Goal: Information Seeking & Learning: Learn about a topic

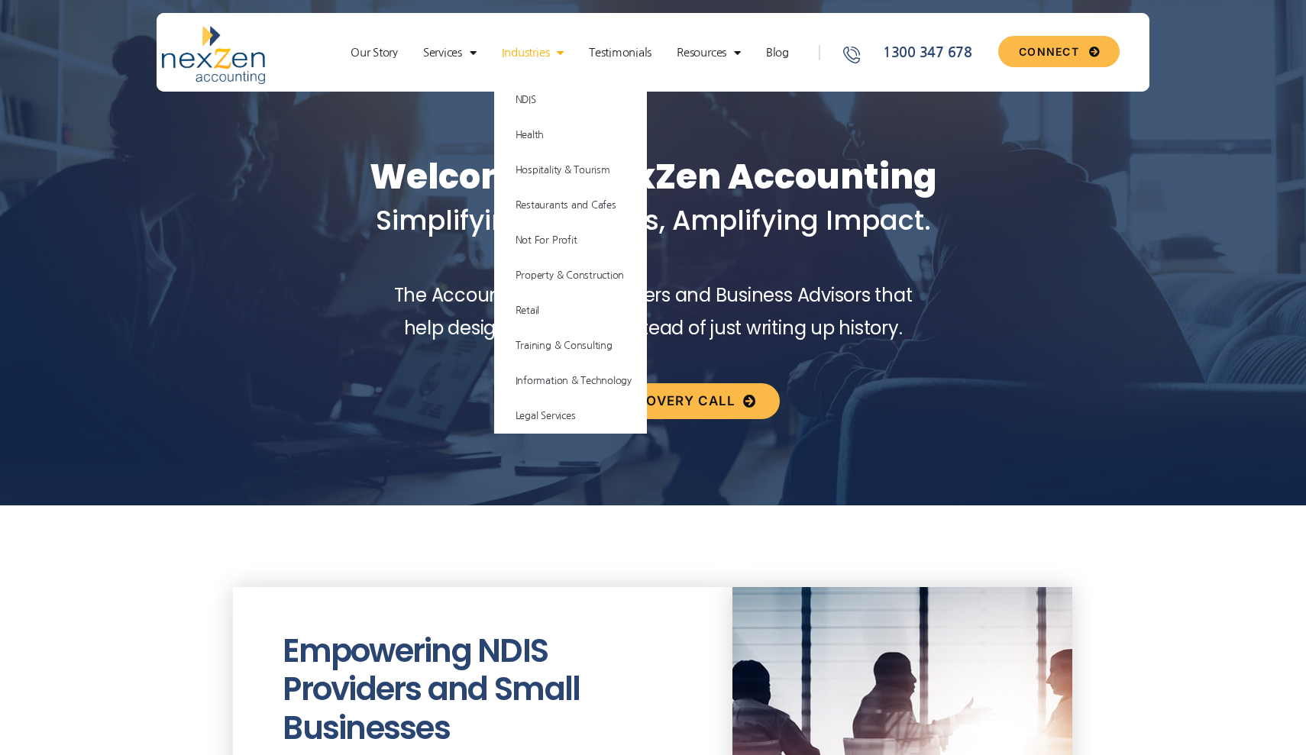
click at [585, 504] on div at bounding box center [653, 233] width 1306 height 544
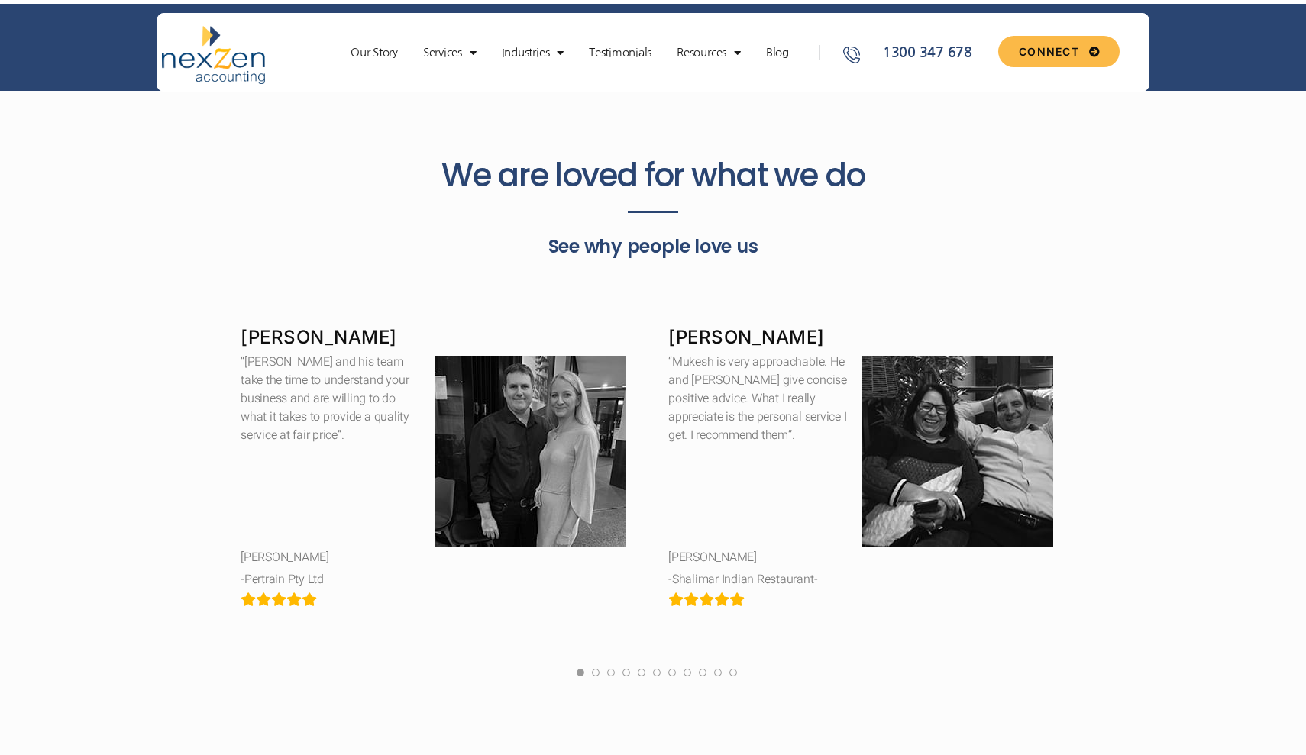
scroll to position [2765, 0]
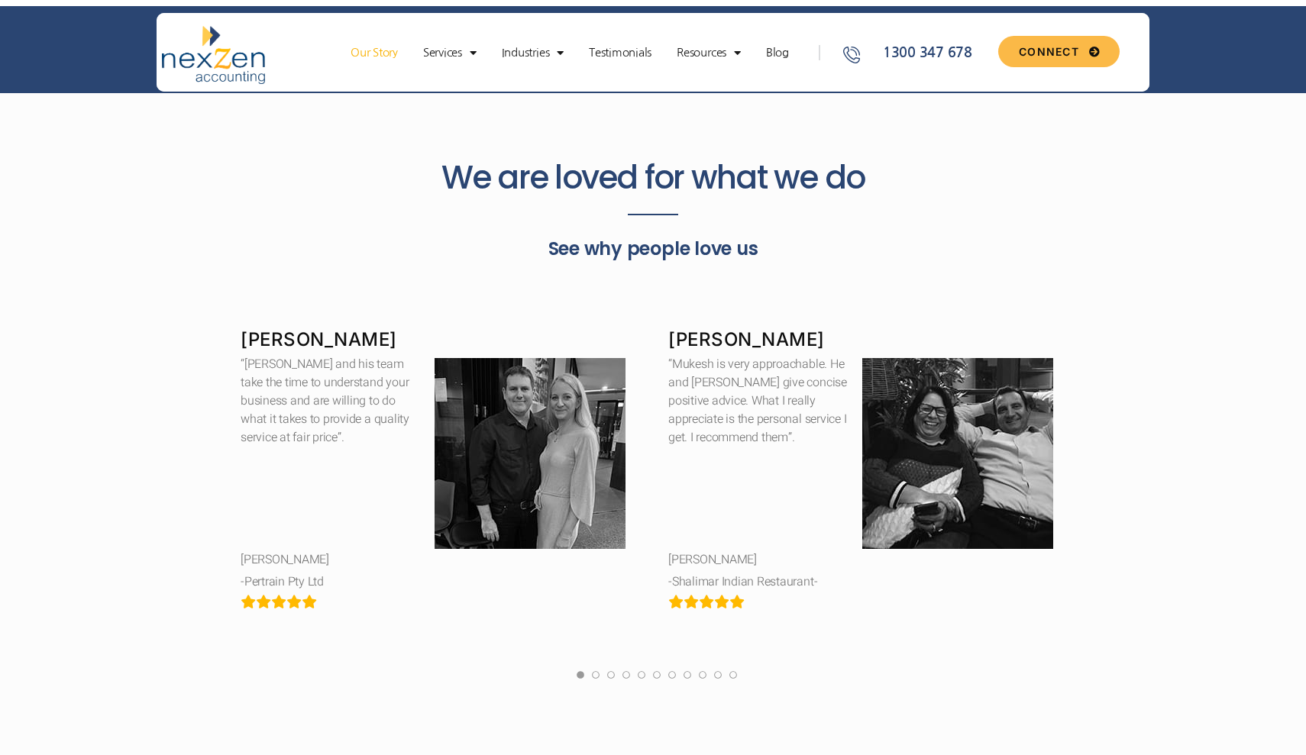
click at [376, 57] on link "Our Story" at bounding box center [374, 52] width 63 height 15
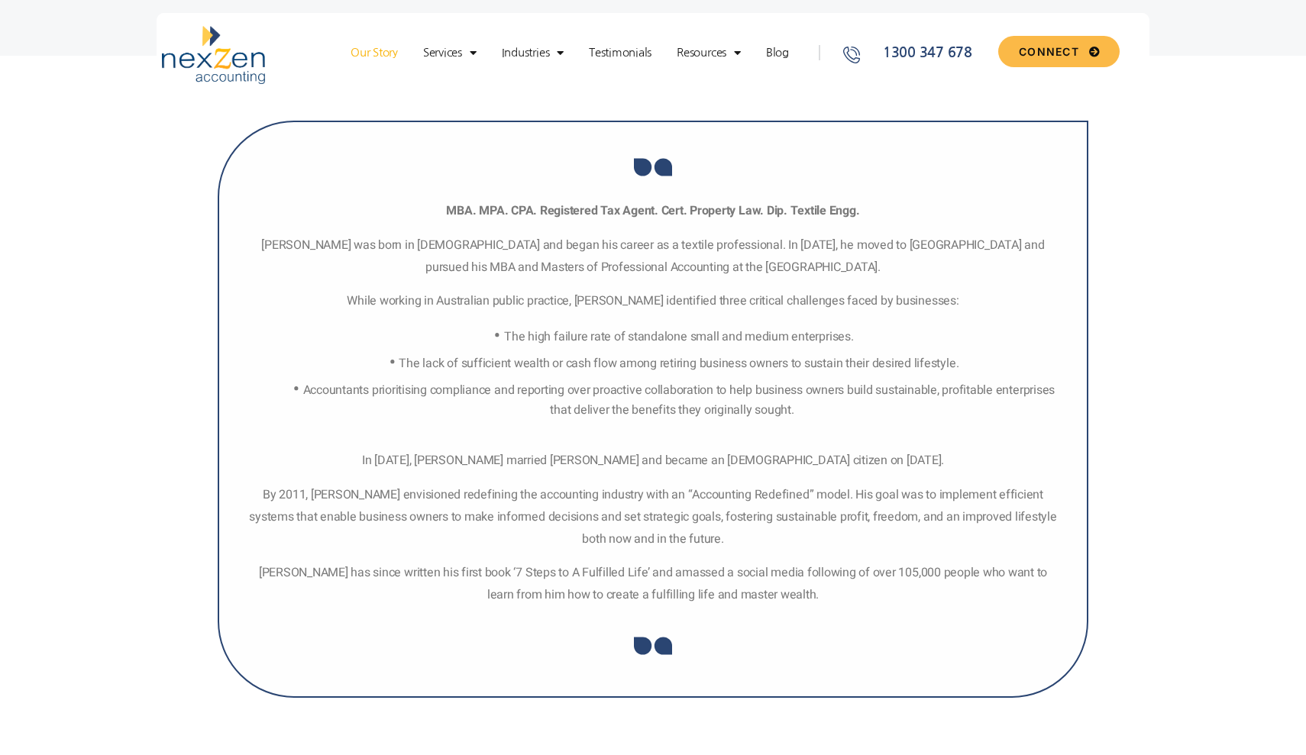
scroll to position [1299, 0]
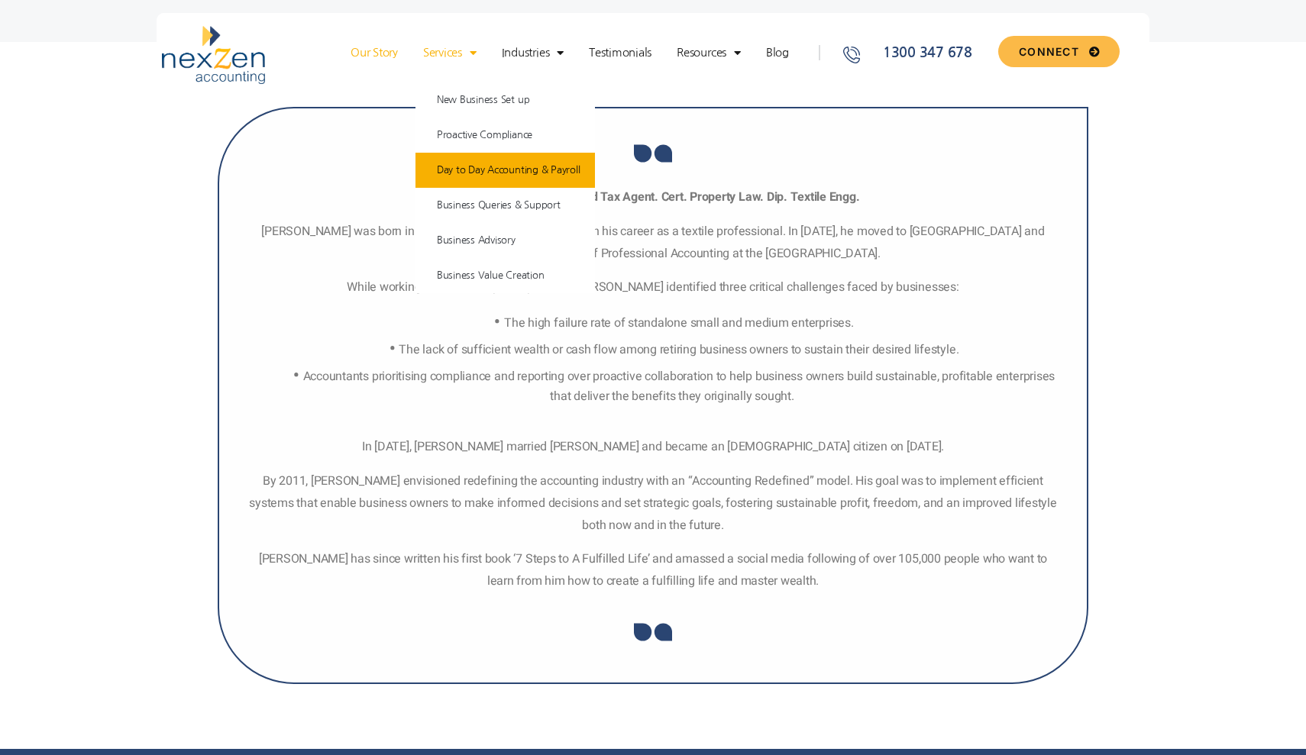
click at [509, 163] on link "Day to Day Accounting & Payroll" at bounding box center [505, 170] width 180 height 35
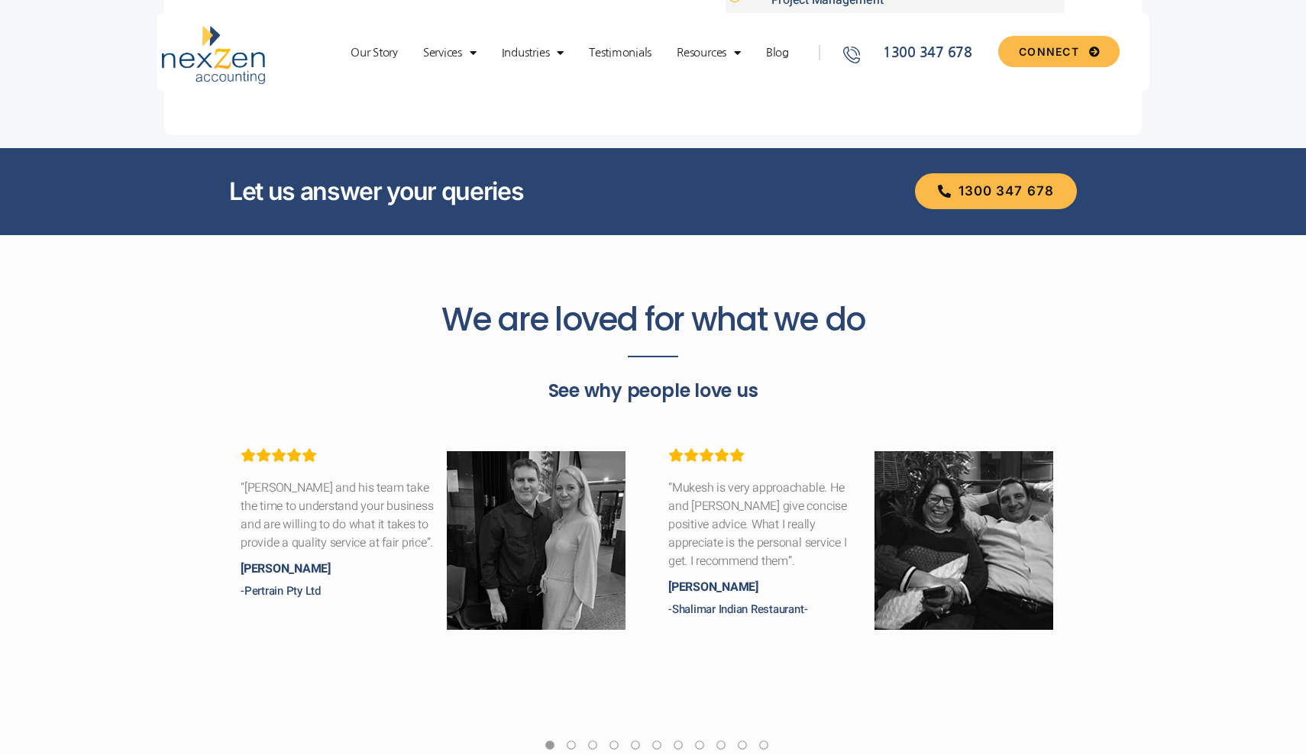
scroll to position [832, 0]
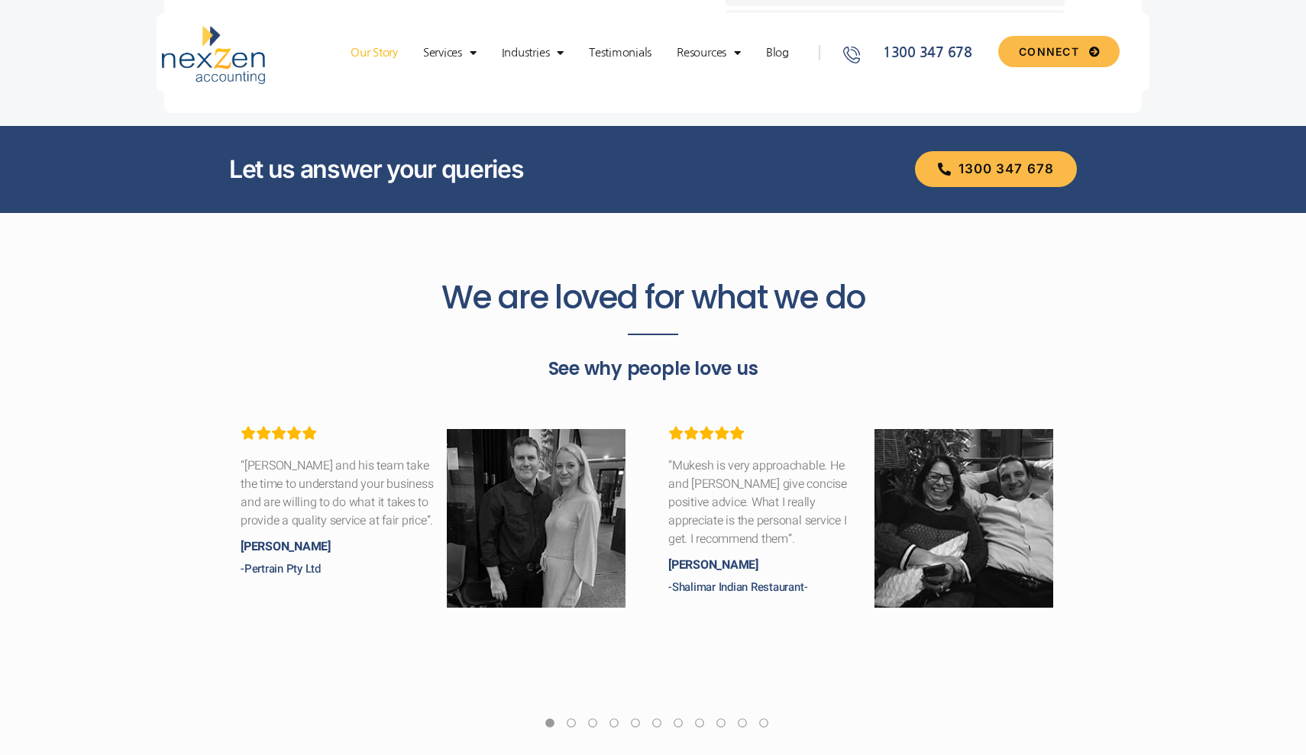
click at [363, 50] on link "Our Story" at bounding box center [374, 52] width 63 height 15
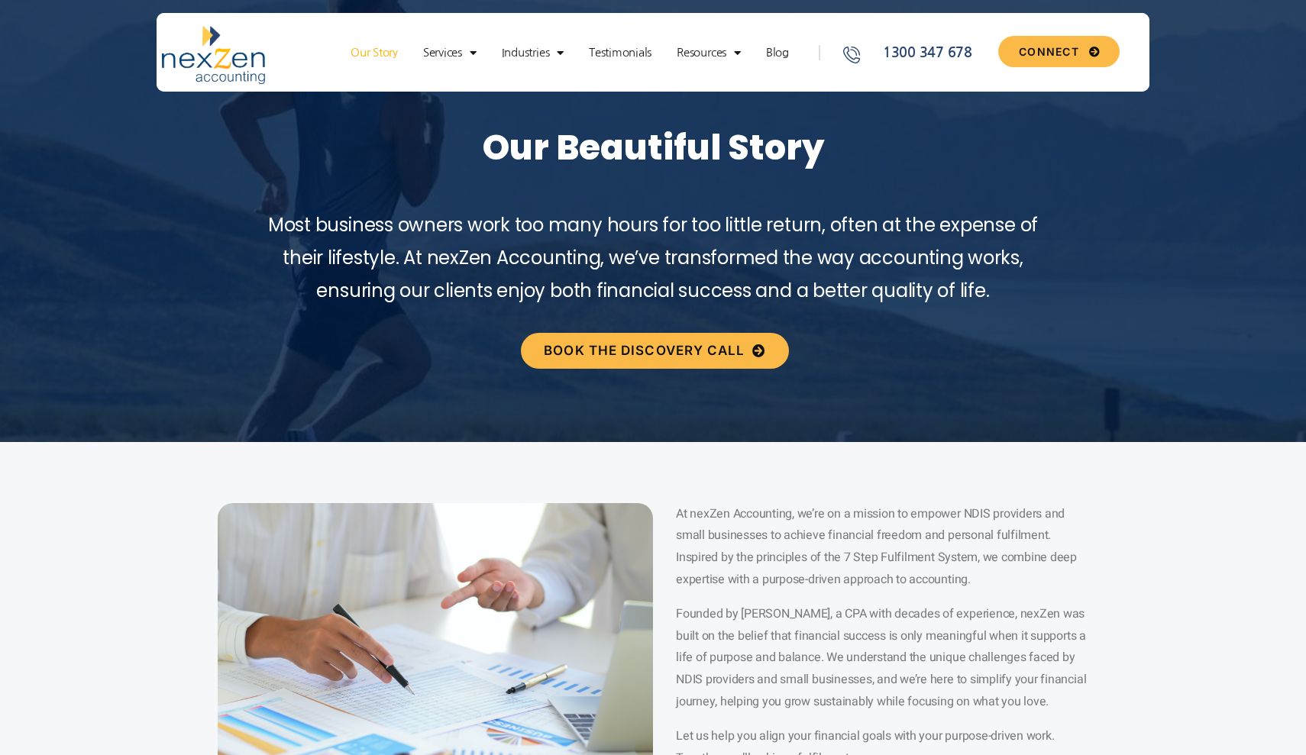
scroll to position [46, 0]
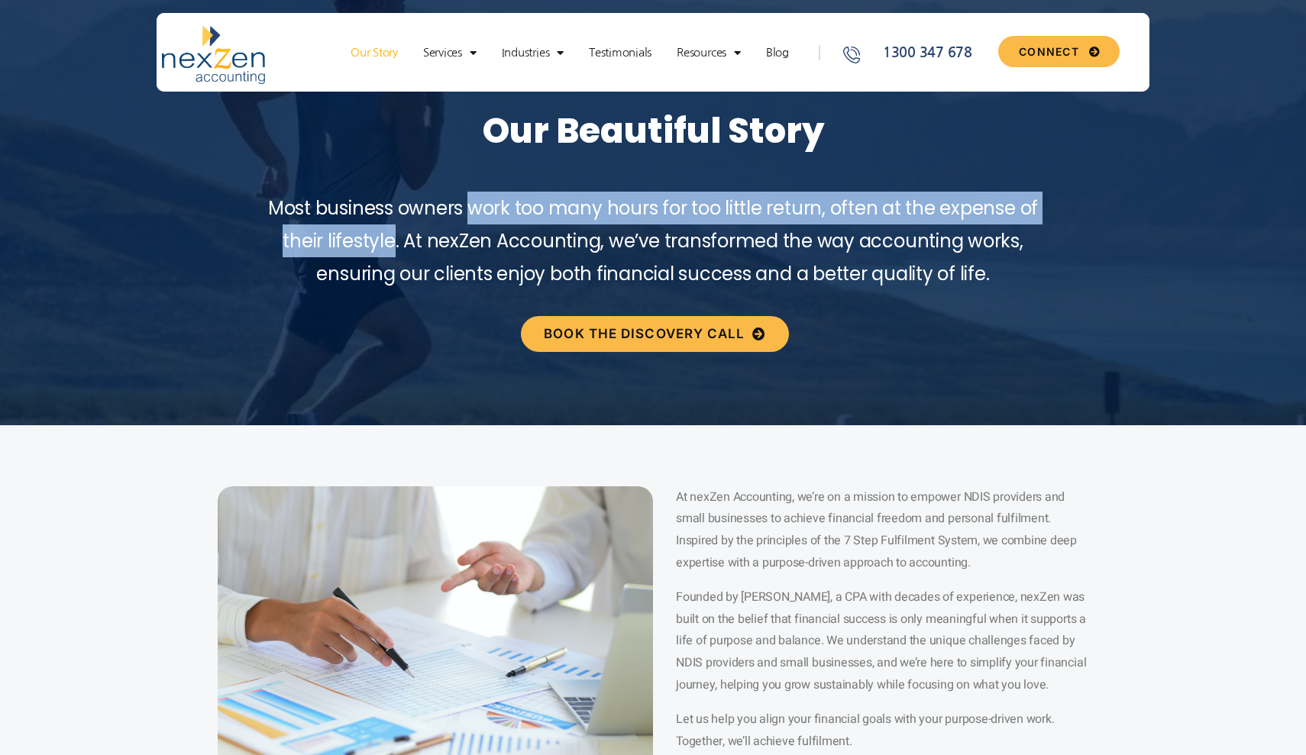
drag, startPoint x: 470, startPoint y: 205, endPoint x: 398, endPoint y: 239, distance: 79.9
click at [398, 239] on span "Most business owners work too many hours for too little return, often at the ex…" at bounding box center [653, 240] width 770 height 91
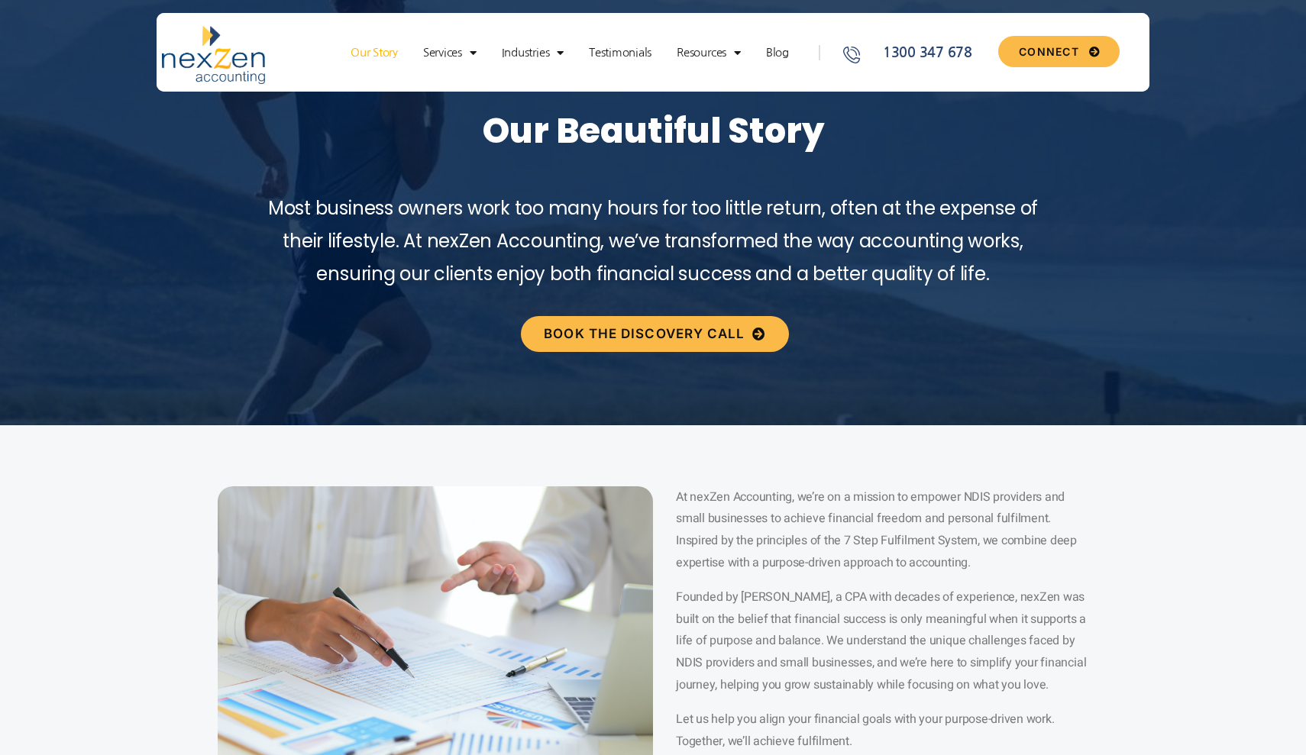
click at [404, 240] on span "Most business owners work too many hours for too little return, often at the ex…" at bounding box center [653, 240] width 770 height 91
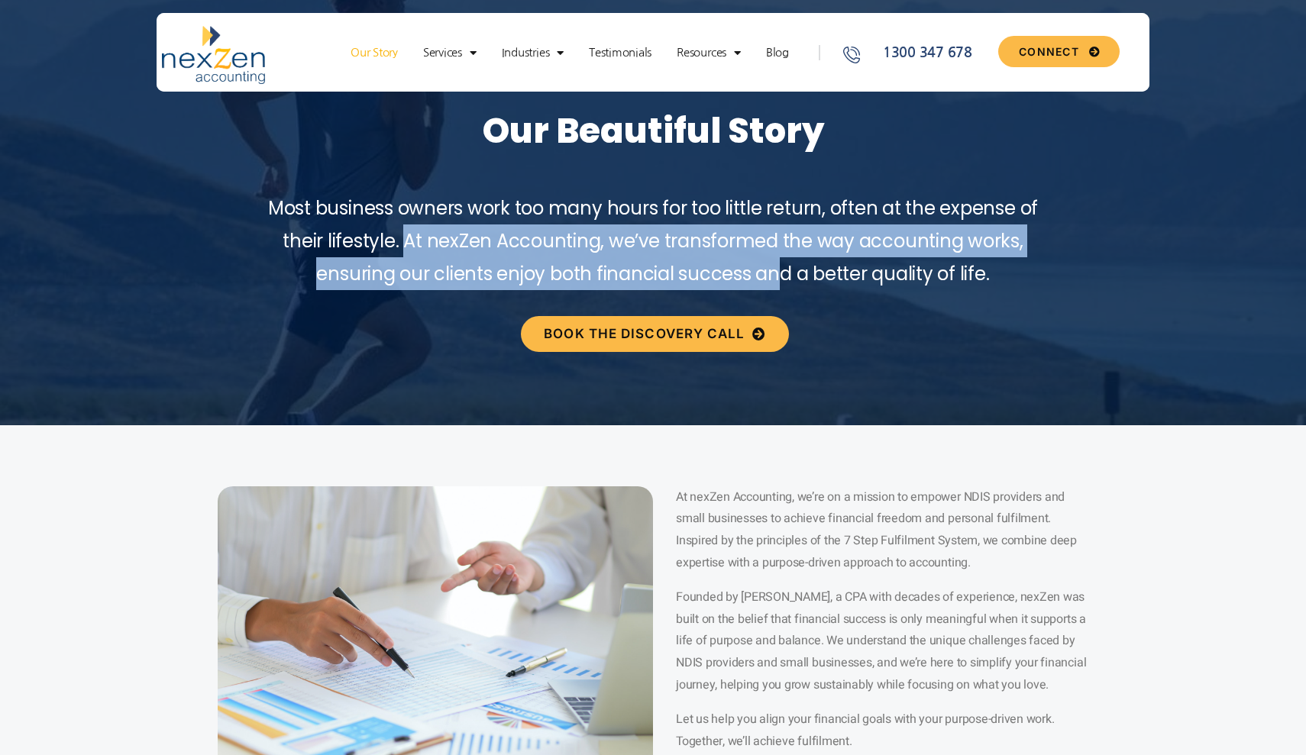
drag, startPoint x: 406, startPoint y: 242, endPoint x: 776, endPoint y: 268, distance: 370.5
click at [779, 273] on span "Most business owners work too many hours for too little return, often at the ex…" at bounding box center [653, 240] width 770 height 91
click at [770, 268] on span "Most business owners work too many hours for too little return, often at the ex…" at bounding box center [653, 240] width 770 height 91
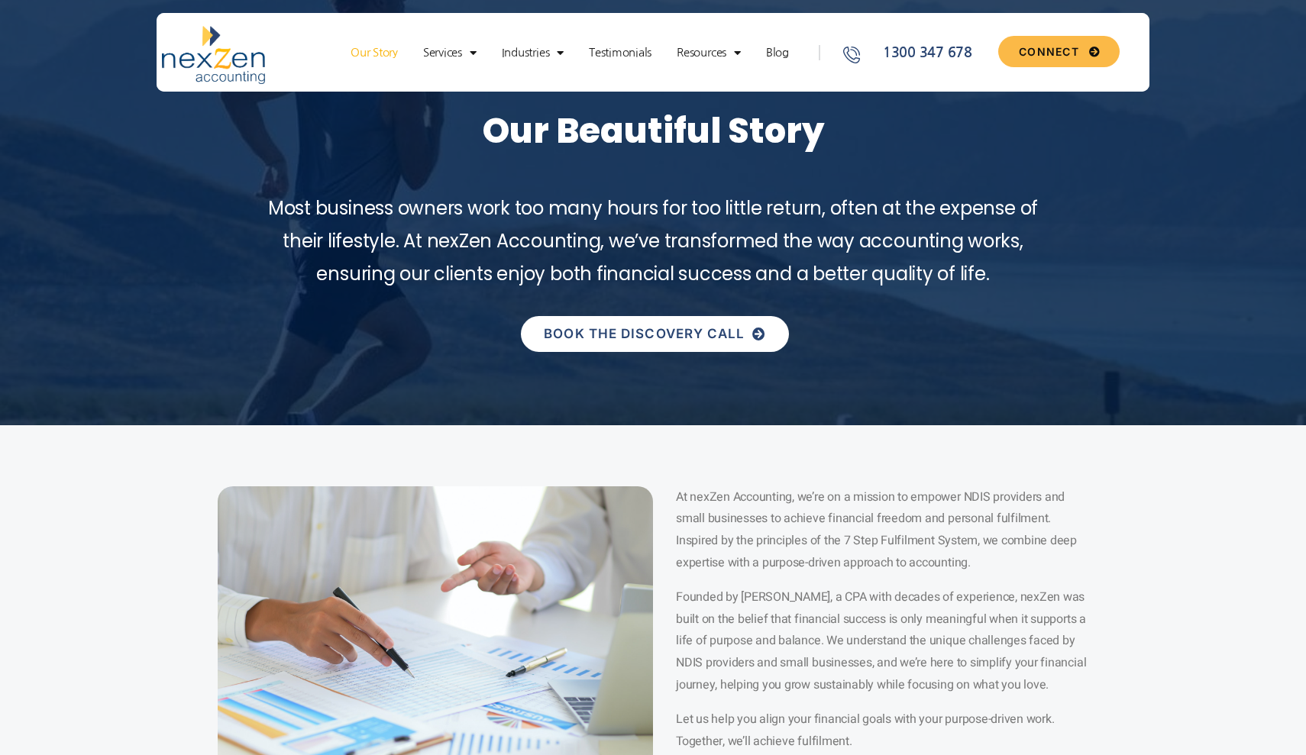
click at [659, 344] on link "BOOK THE DISCOVERY CALL" at bounding box center [654, 334] width 267 height 36
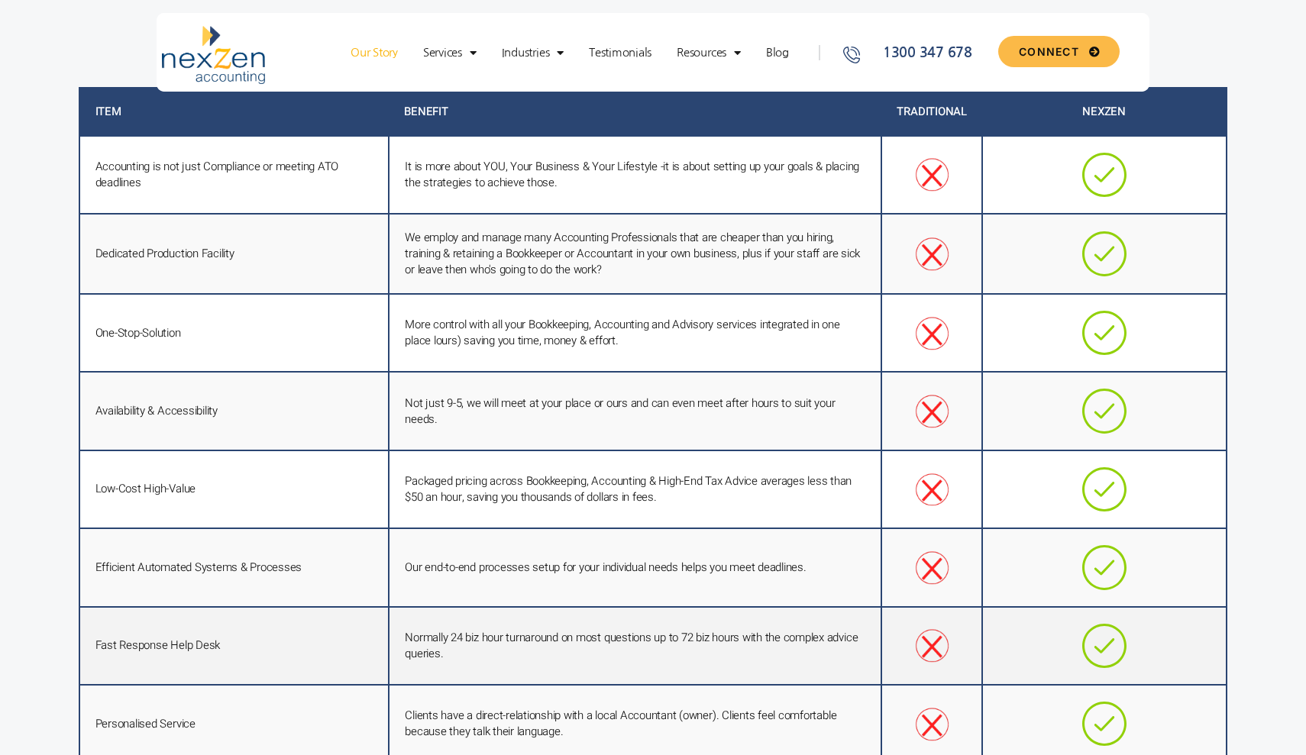
scroll to position [2889, 0]
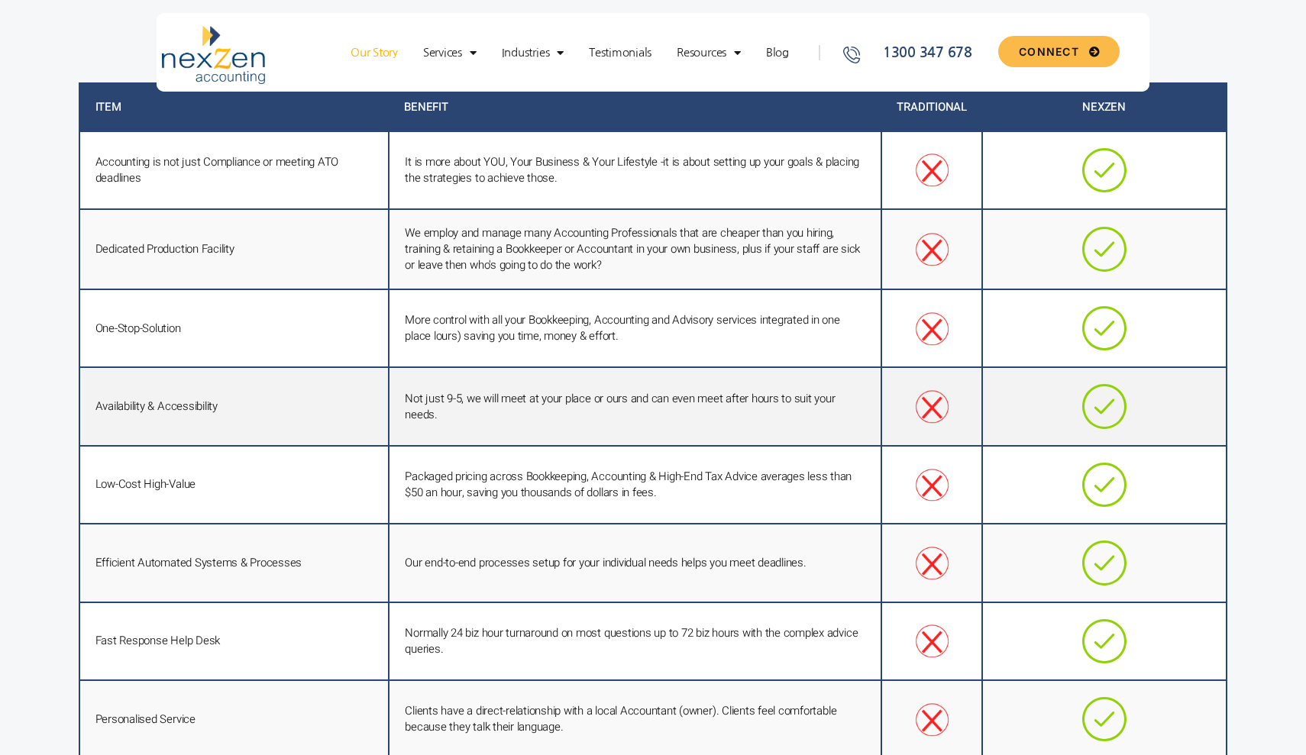
drag, startPoint x: 624, startPoint y: 360, endPoint x: 872, endPoint y: 361, distance: 248.2
click at [872, 367] on td "Not just 9-5, we will meet at your place or ours and can even meet after hours …" at bounding box center [635, 406] width 492 height 78
click at [858, 367] on td "Not just 9-5, we will meet at your place or ours and can even meet after hours …" at bounding box center [635, 406] width 492 height 78
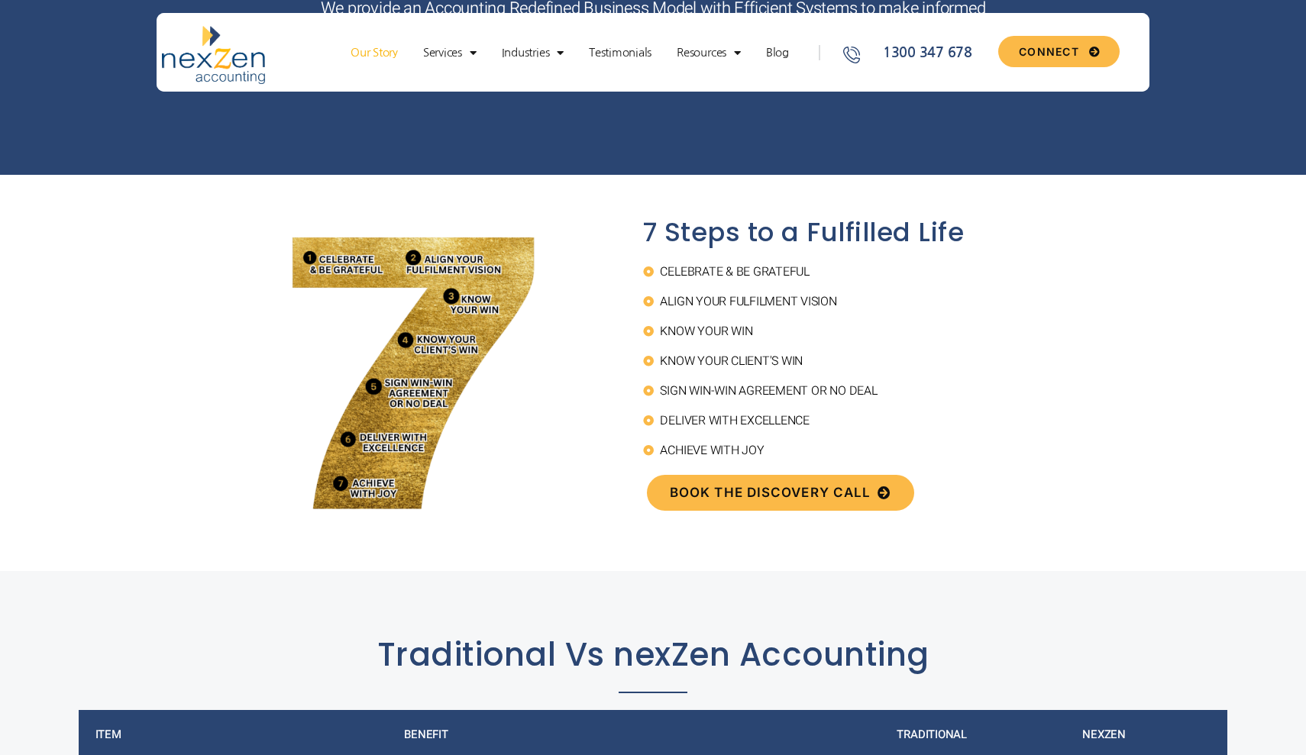
scroll to position [2239, 0]
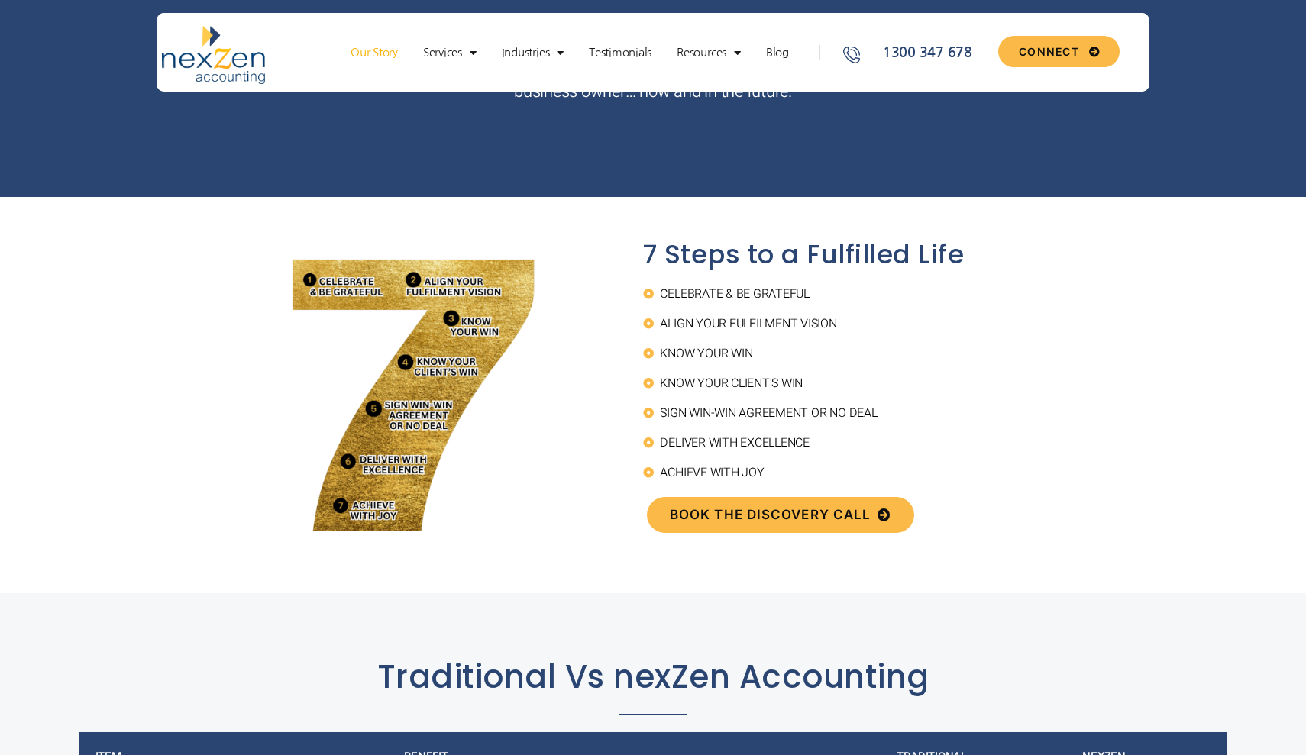
click at [379, 54] on link "Our Story" at bounding box center [374, 52] width 63 height 15
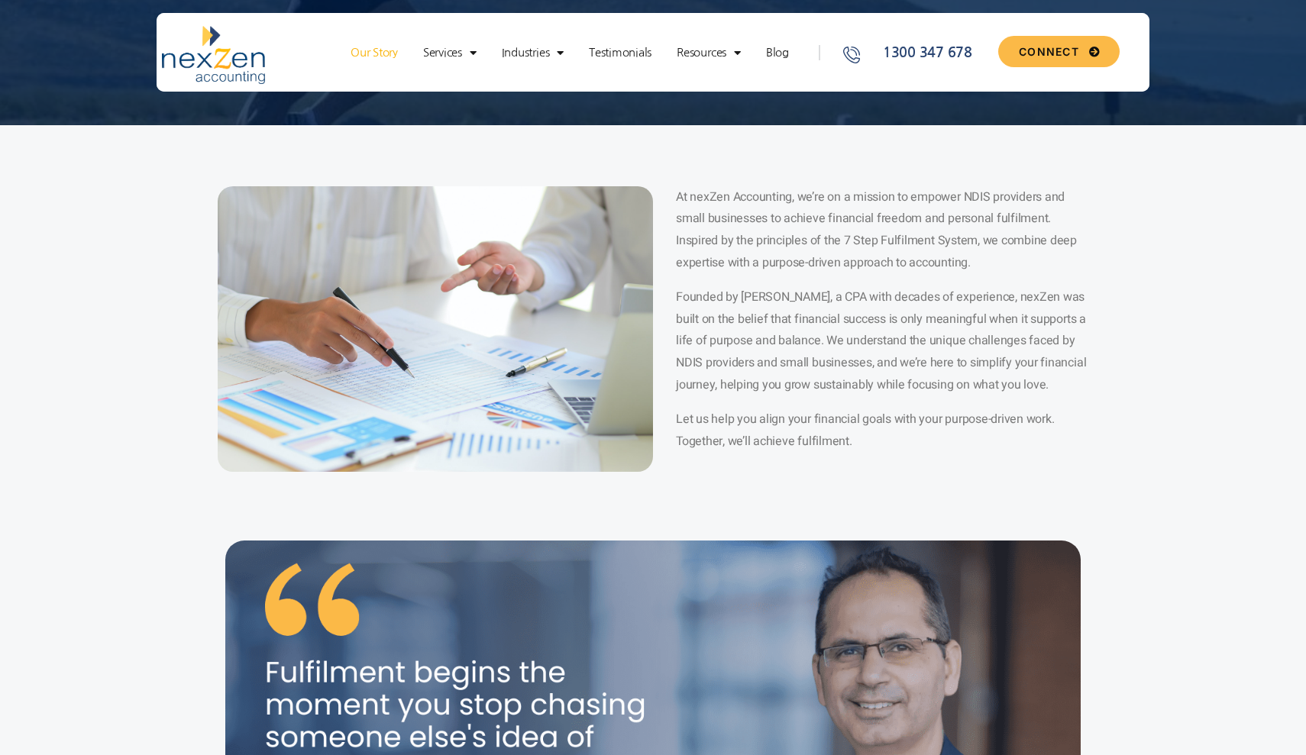
scroll to position [344, 0]
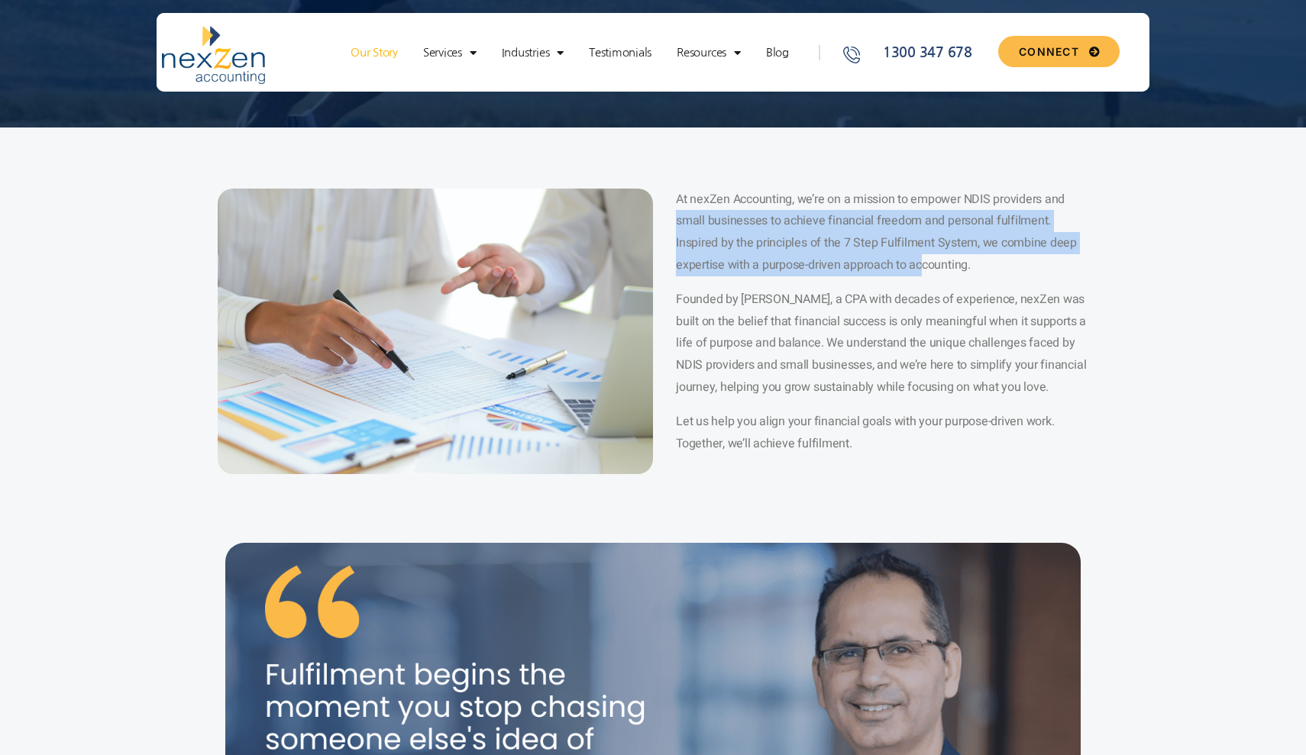
drag, startPoint x: 673, startPoint y: 221, endPoint x: 921, endPoint y: 256, distance: 249.8
click at [921, 256] on div "At nexZen Accounting, we’re on a mission to empower NDIS providers and small bu…" at bounding box center [870, 332] width 435 height 286
click at [926, 250] on span "At nexZen Accounting, we’re on a mission to empower NDIS providers and small bu…" at bounding box center [876, 232] width 401 height 84
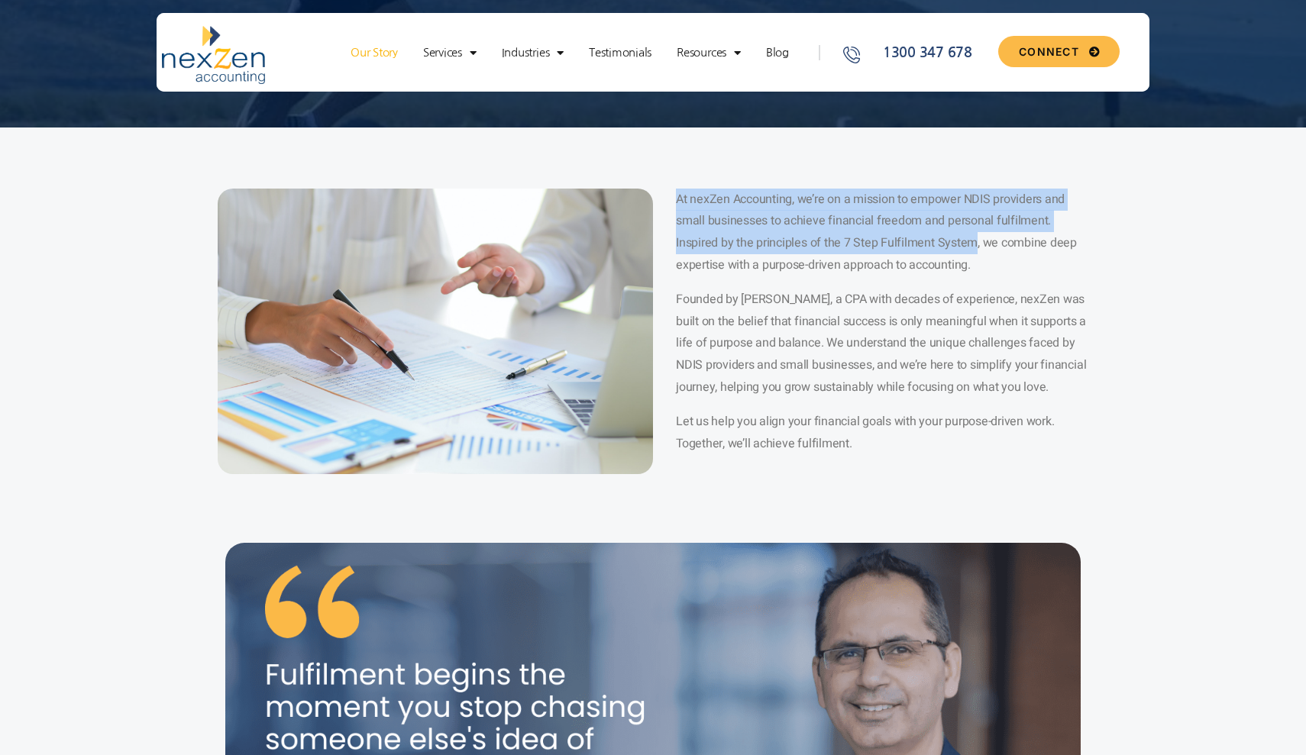
drag, startPoint x: 971, startPoint y: 240, endPoint x: 654, endPoint y: 205, distance: 318.8
click at [654, 205] on div "At nexZen Accounting, we’re on a mission to empower NDIS providers and small bu…" at bounding box center [870, 332] width 435 height 286
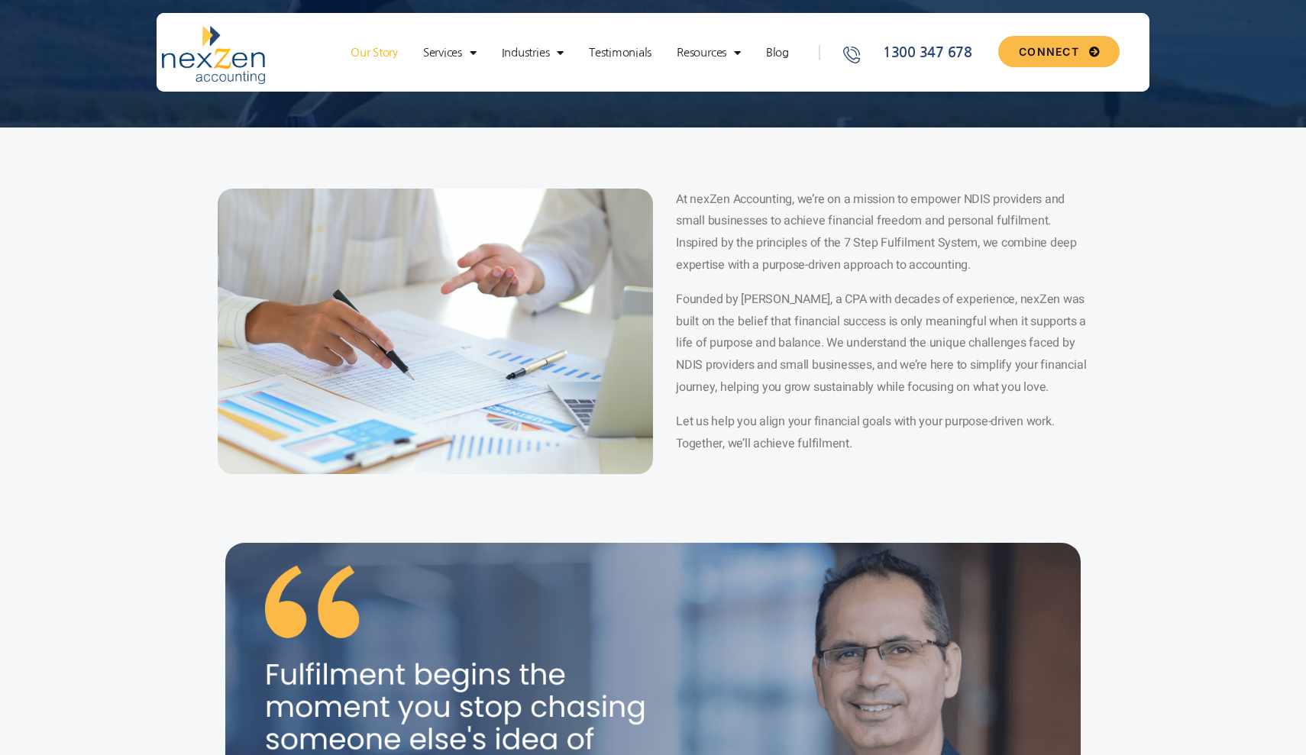
click at [669, 211] on div "At nexZen Accounting, we’re on a mission to empower NDIS providers and small bu…" at bounding box center [870, 332] width 435 height 286
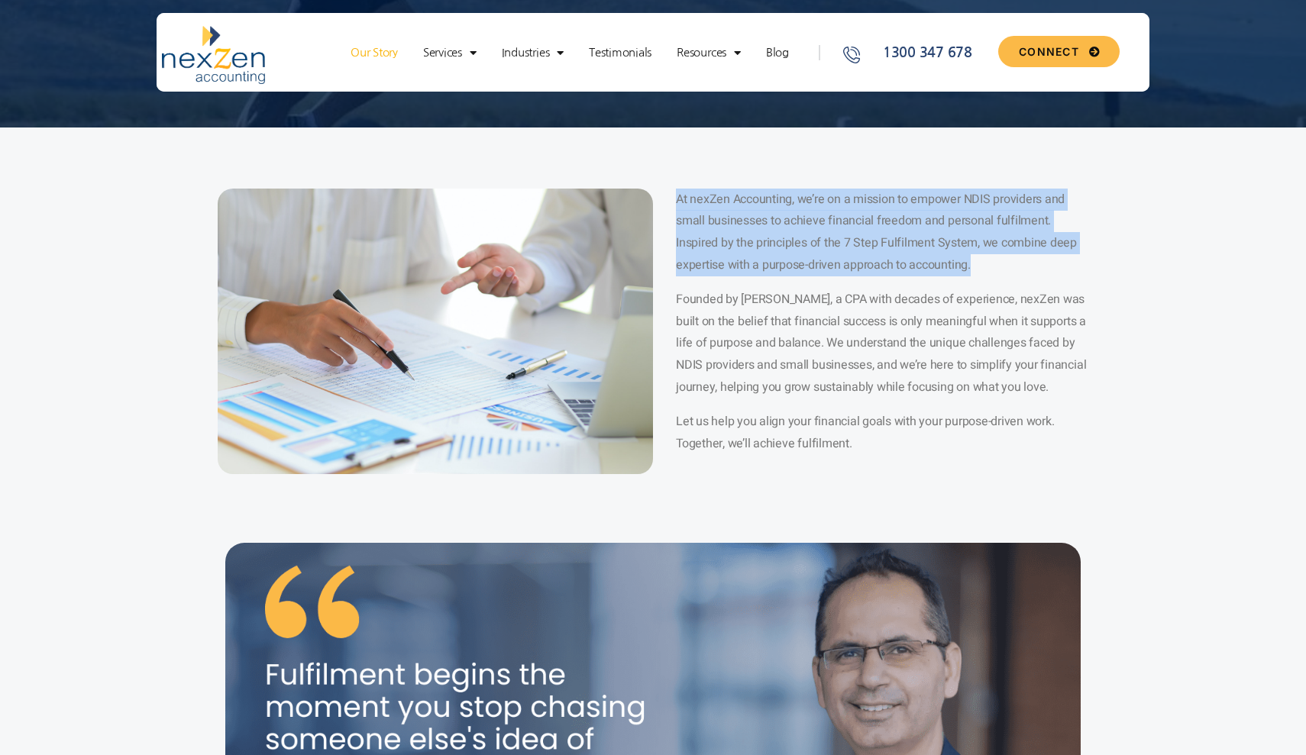
drag, startPoint x: 661, startPoint y: 201, endPoint x: 983, endPoint y: 273, distance: 330.1
click at [983, 273] on div "At nexZen Accounting, we’re on a mission to empower NDIS providers and small bu…" at bounding box center [870, 332] width 435 height 286
click at [983, 273] on p "At nexZen Accounting, we’re on a mission to empower NDIS providers and small bu…" at bounding box center [882, 233] width 412 height 88
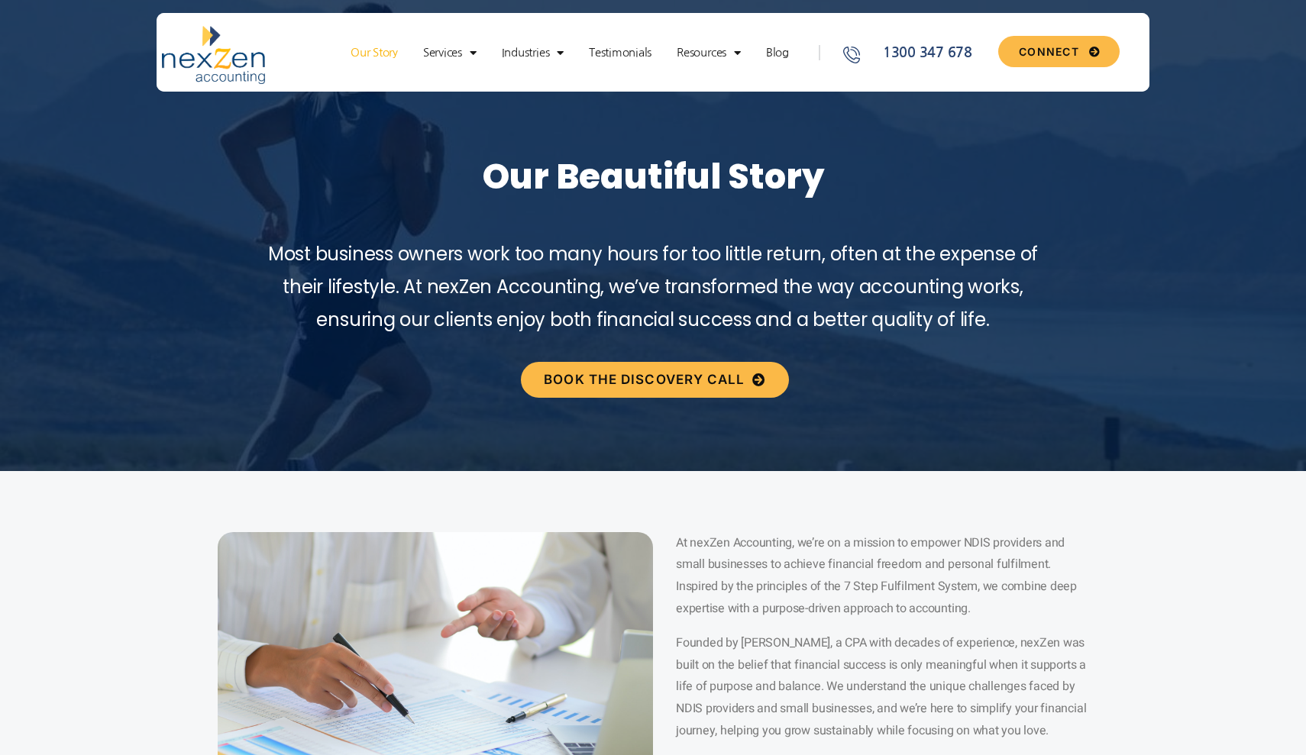
scroll to position [0, 0]
click at [360, 57] on link "Our Story" at bounding box center [374, 52] width 63 height 15
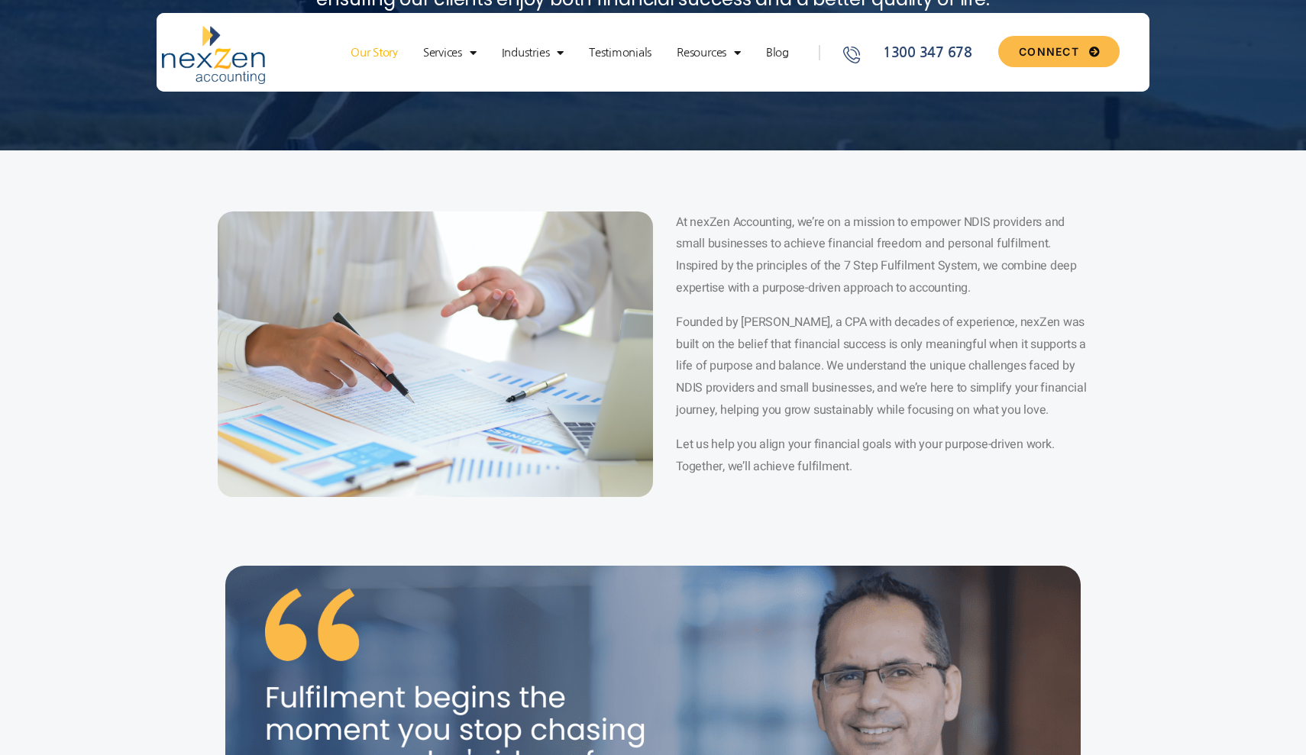
scroll to position [320, 0]
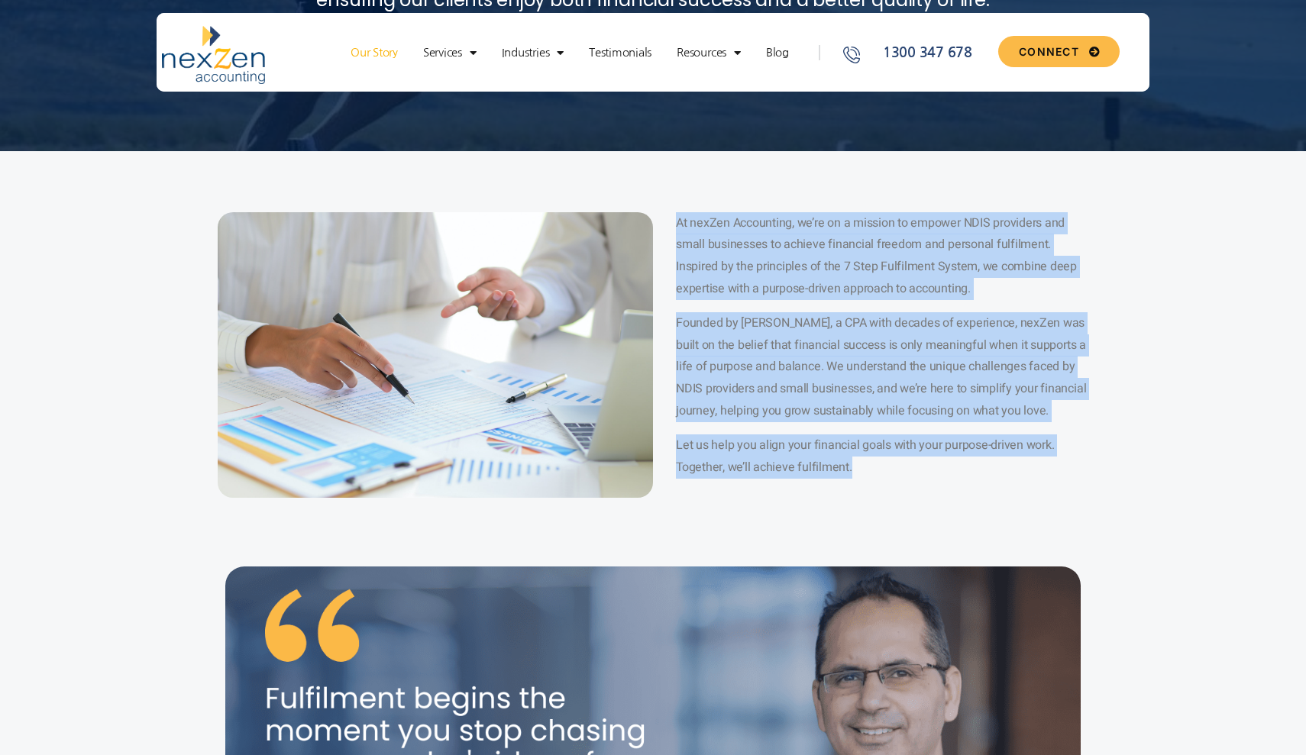
drag, startPoint x: 878, startPoint y: 469, endPoint x: 667, endPoint y: 201, distance: 341.4
click at [667, 201] on section "At nexZen Accounting, we’re on a mission to empower NDIS providers and small bu…" at bounding box center [653, 355] width 1306 height 408
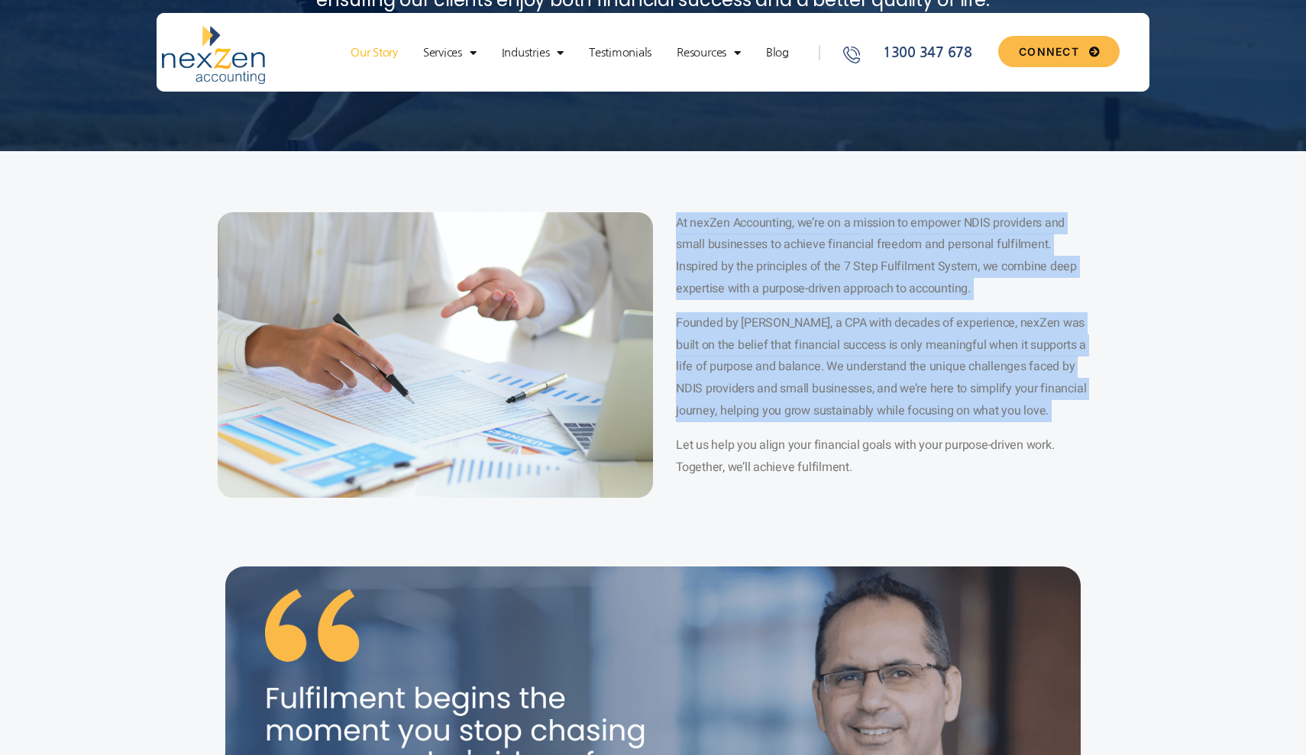
drag, startPoint x: 667, startPoint y: 223, endPoint x: 841, endPoint y: 422, distance: 264.6
click at [841, 422] on div "At nexZen Accounting, we’re on a mission to empower NDIS providers and small bu…" at bounding box center [870, 355] width 435 height 286
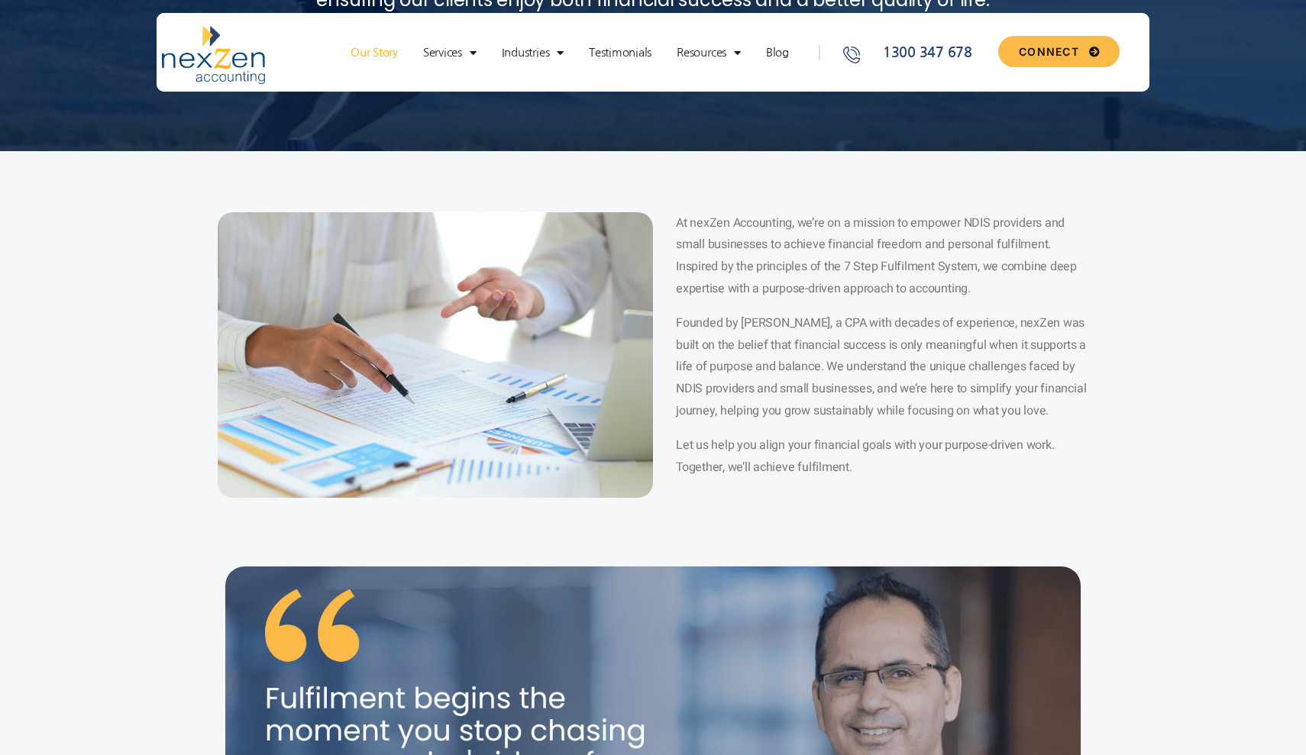
click at [864, 481] on div "At nexZen Accounting, we’re on a mission to empower NDIS providers and small bu…" at bounding box center [882, 351] width 412 height 279
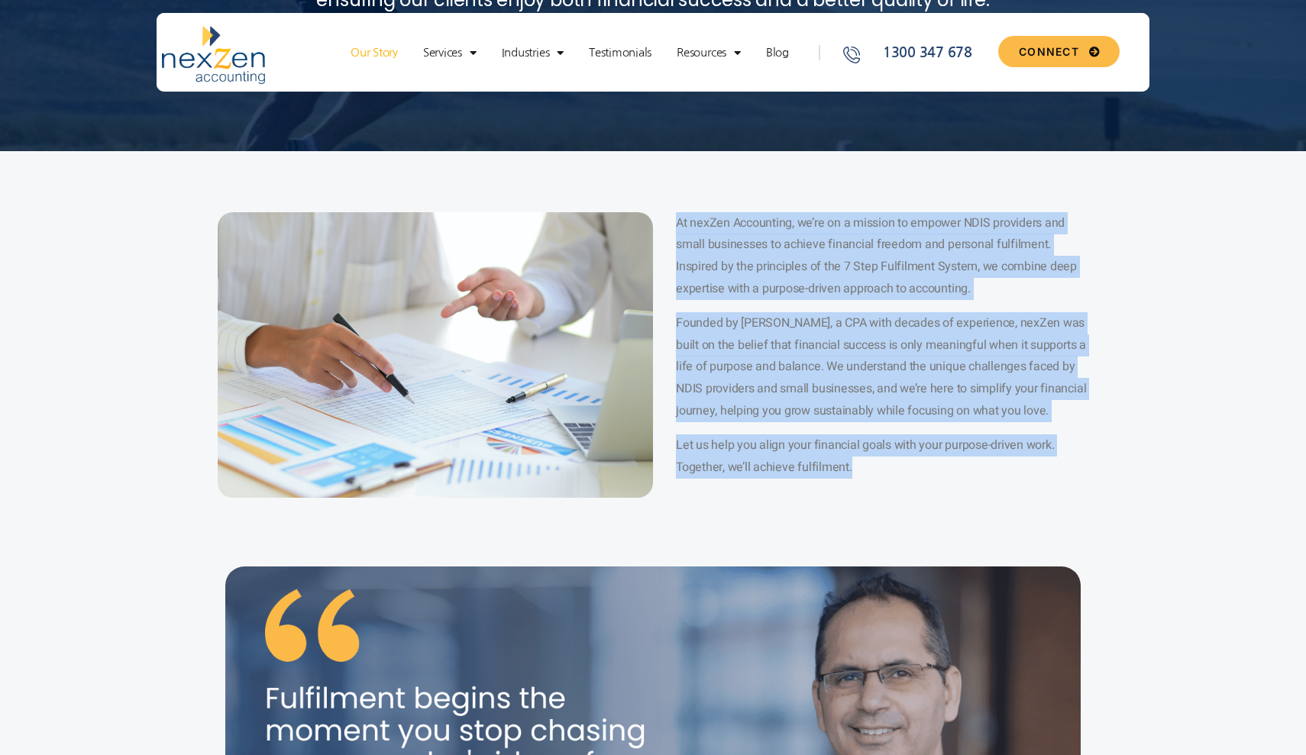
drag, startPoint x: 873, startPoint y: 462, endPoint x: 669, endPoint y: 218, distance: 317.6
click at [669, 218] on div "At nexZen Accounting, we’re on a mission to empower NDIS providers and small bu…" at bounding box center [870, 355] width 435 height 286
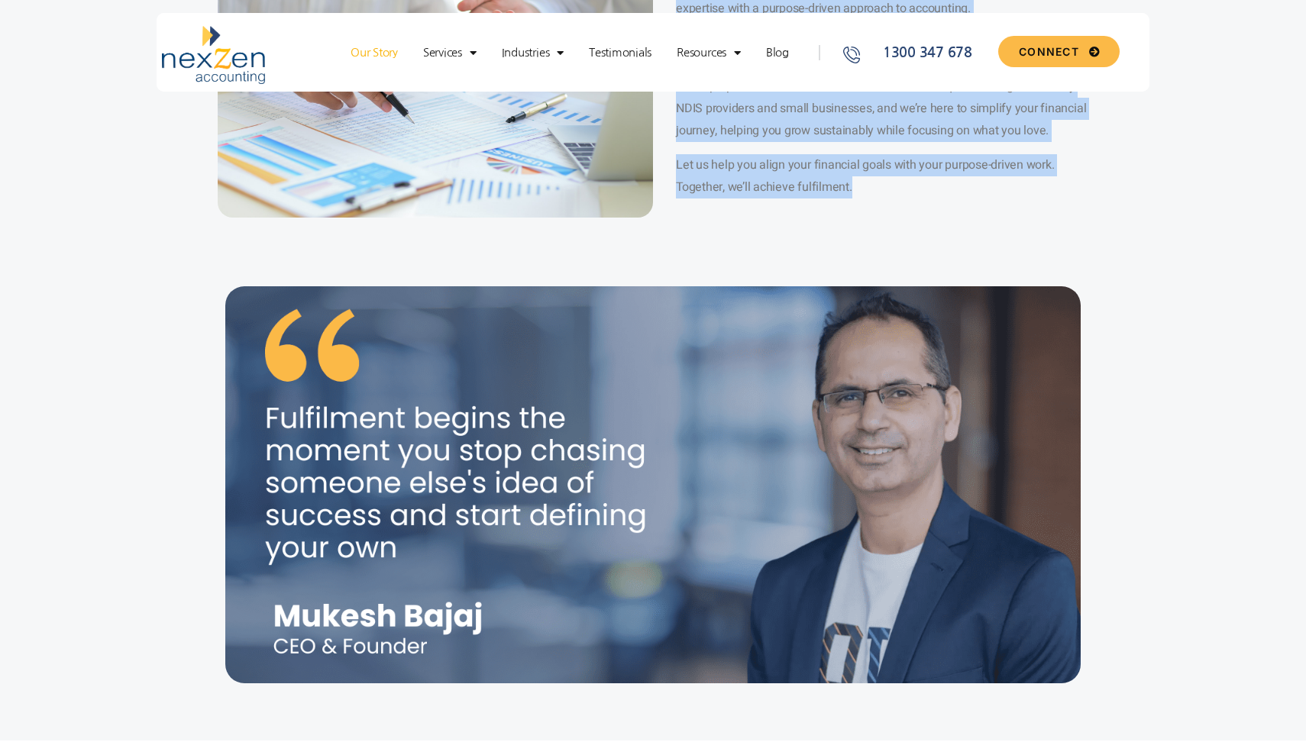
scroll to position [594, 0]
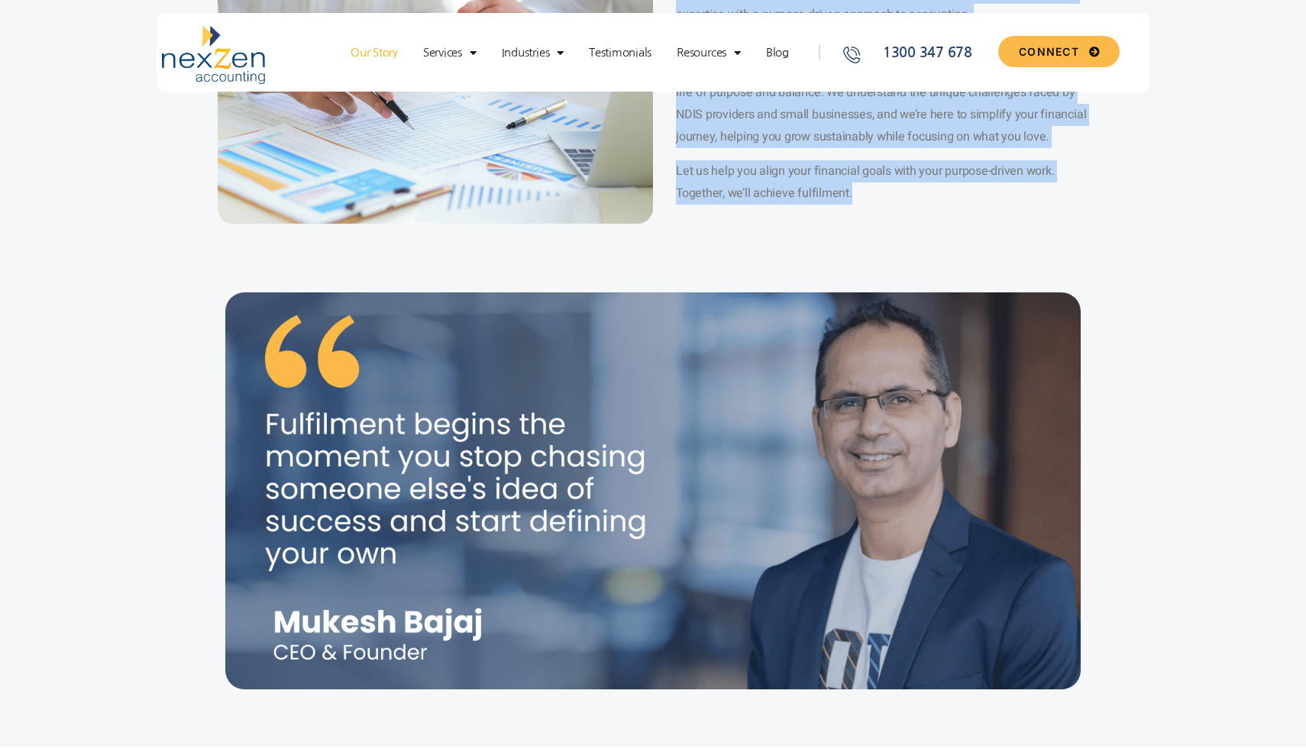
click at [808, 172] on span "Let us help you align your financial goals with your purpose-driven work. Toget…" at bounding box center [865, 182] width 378 height 40
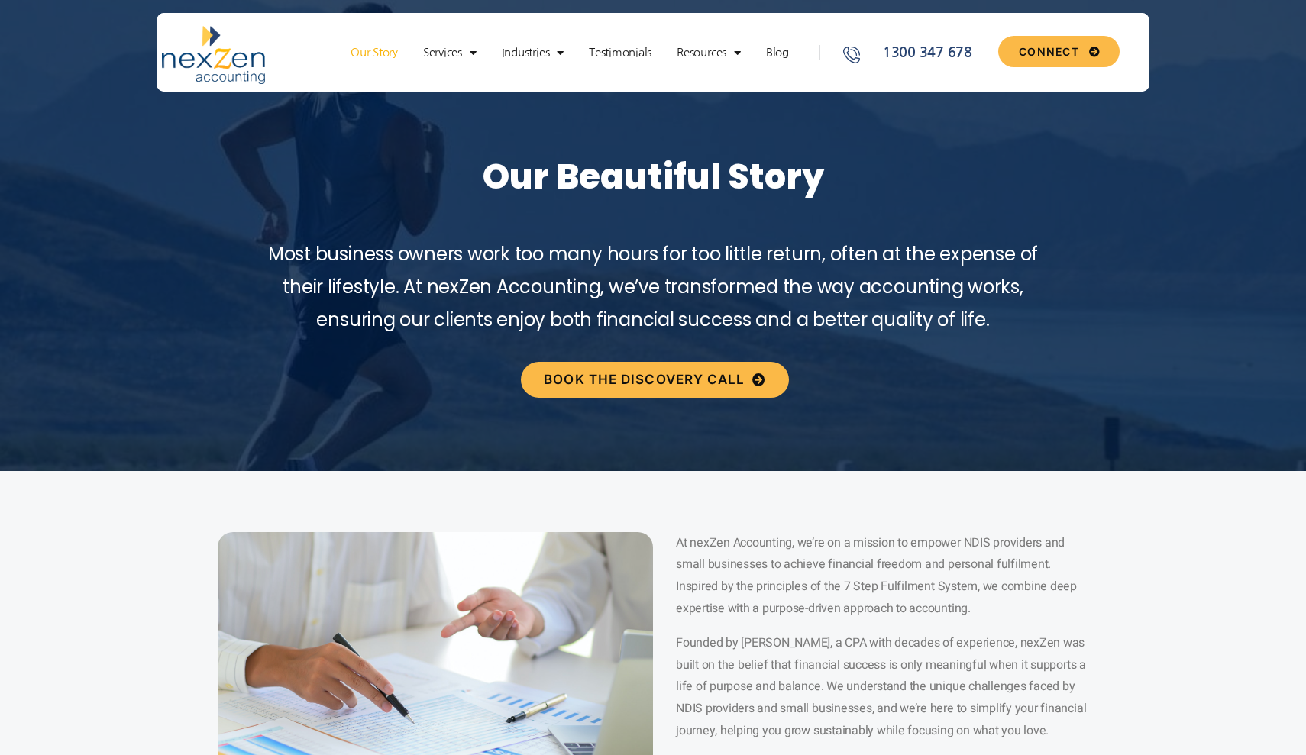
scroll to position [0, 0]
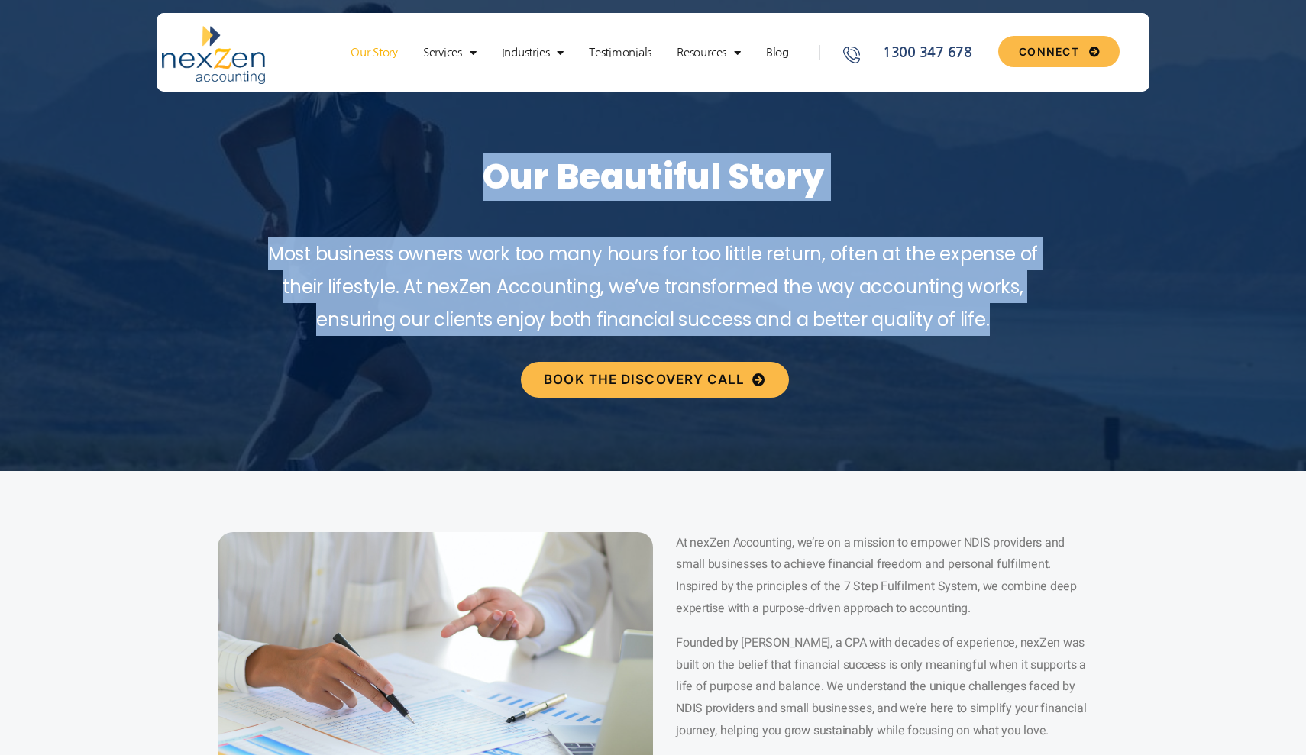
drag, startPoint x: 1028, startPoint y: 336, endPoint x: 422, endPoint y: 149, distance: 634.5
click at [422, 149] on div "Our Beautiful Story Most business owners work too many hours for too little ret…" at bounding box center [653, 183] width 1306 height 444
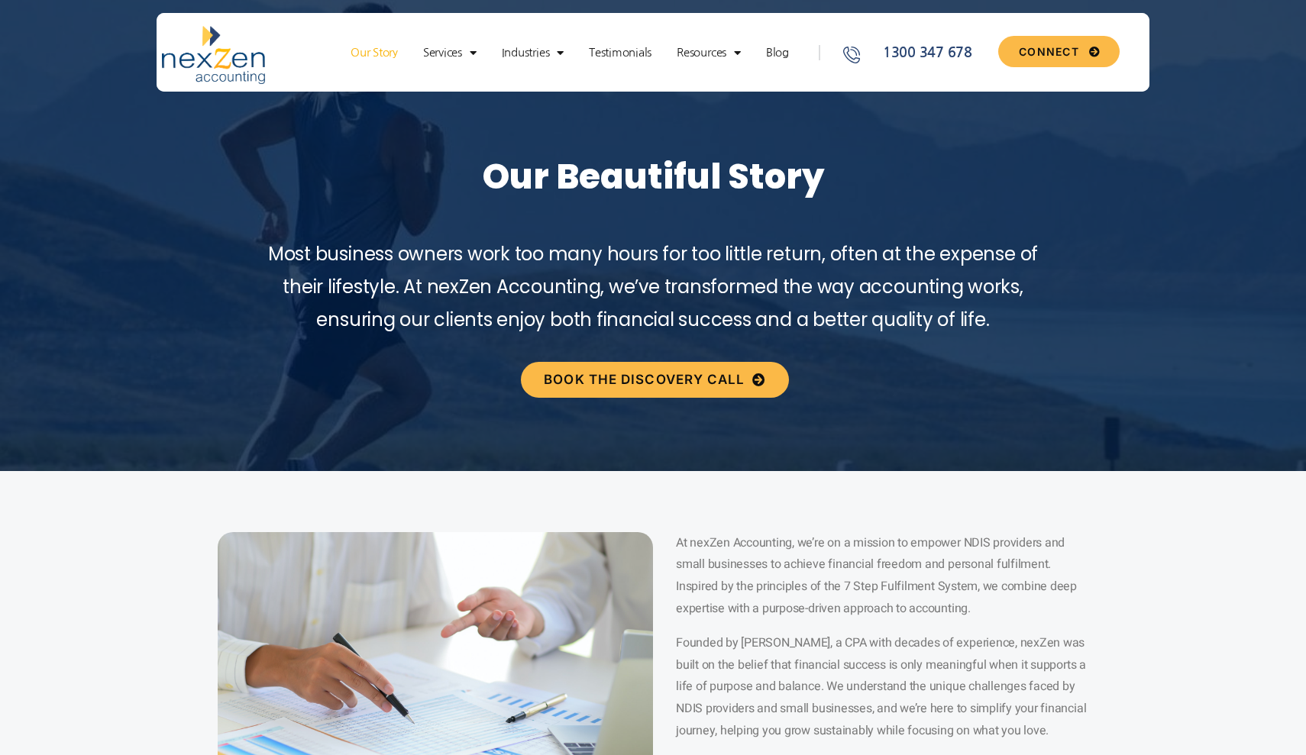
click at [417, 181] on h1 "Our Beautiful Story" at bounding box center [653, 177] width 1306 height 41
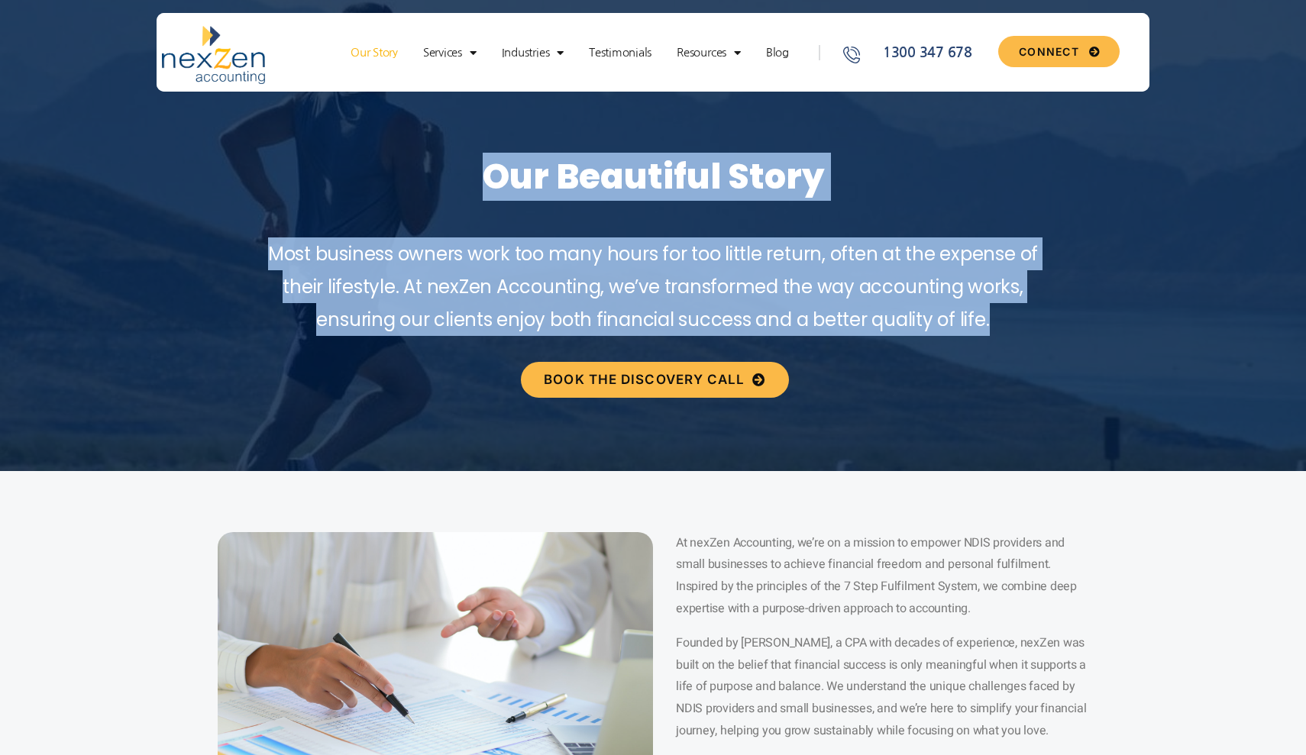
drag, startPoint x: 471, startPoint y: 172, endPoint x: 1016, endPoint y: 326, distance: 566.6
click at [1016, 326] on div "Our Beautiful Story Most business owners work too many hours for too little ret…" at bounding box center [653, 183] width 1306 height 444
click at [1016, 326] on p "Most business owners work too many hours for too little return, often at the ex…" at bounding box center [652, 286] width 783 height 99
drag, startPoint x: 1007, startPoint y: 329, endPoint x: 483, endPoint y: 165, distance: 549.6
click at [483, 165] on div "Our Beautiful Story Most business owners work too many hours for too little ret…" at bounding box center [653, 183] width 1306 height 444
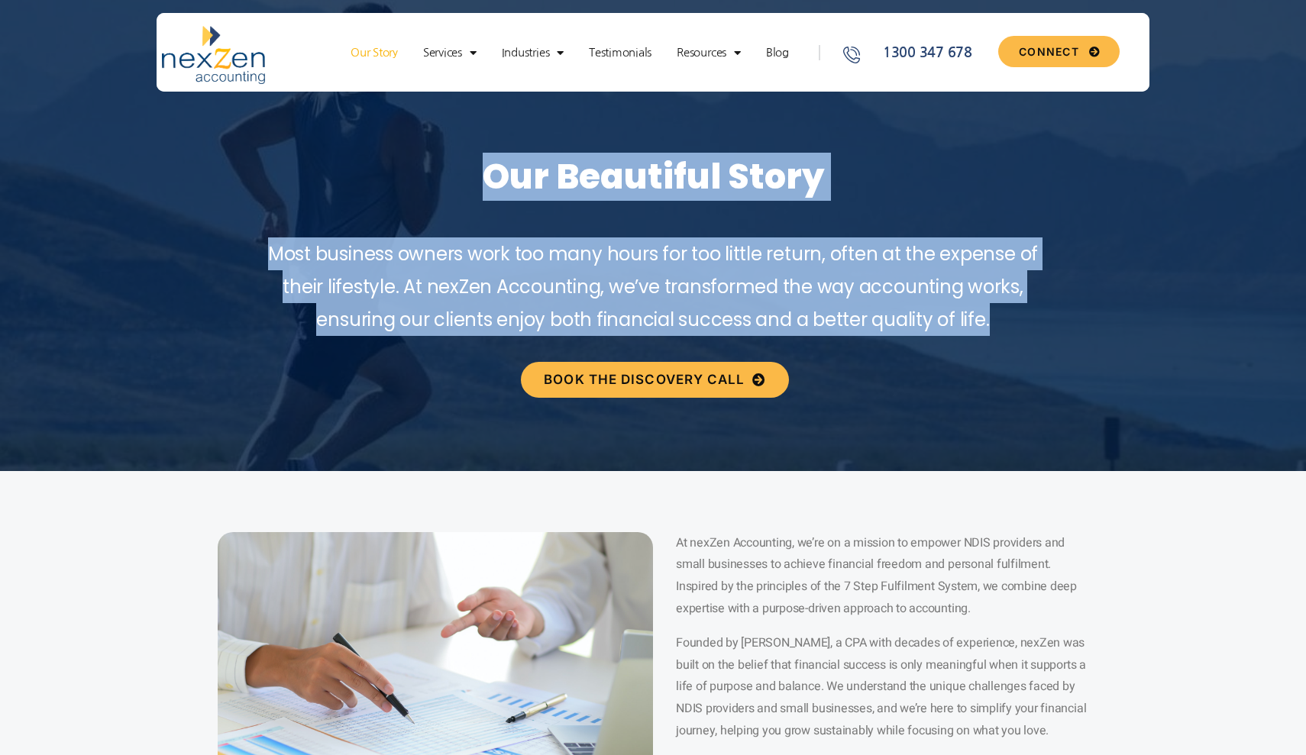
click at [483, 165] on h1 "Our Beautiful Story" at bounding box center [653, 177] width 1306 height 41
drag, startPoint x: 483, startPoint y: 165, endPoint x: 994, endPoint y: 315, distance: 533.2
click at [994, 315] on div "Our Beautiful Story Most business owners work too many hours for too little ret…" at bounding box center [653, 183] width 1306 height 444
click at [994, 315] on p "Most business owners work too many hours for too little return, often at the ex…" at bounding box center [652, 286] width 783 height 99
drag, startPoint x: 1003, startPoint y: 321, endPoint x: 493, endPoint y: 179, distance: 528.7
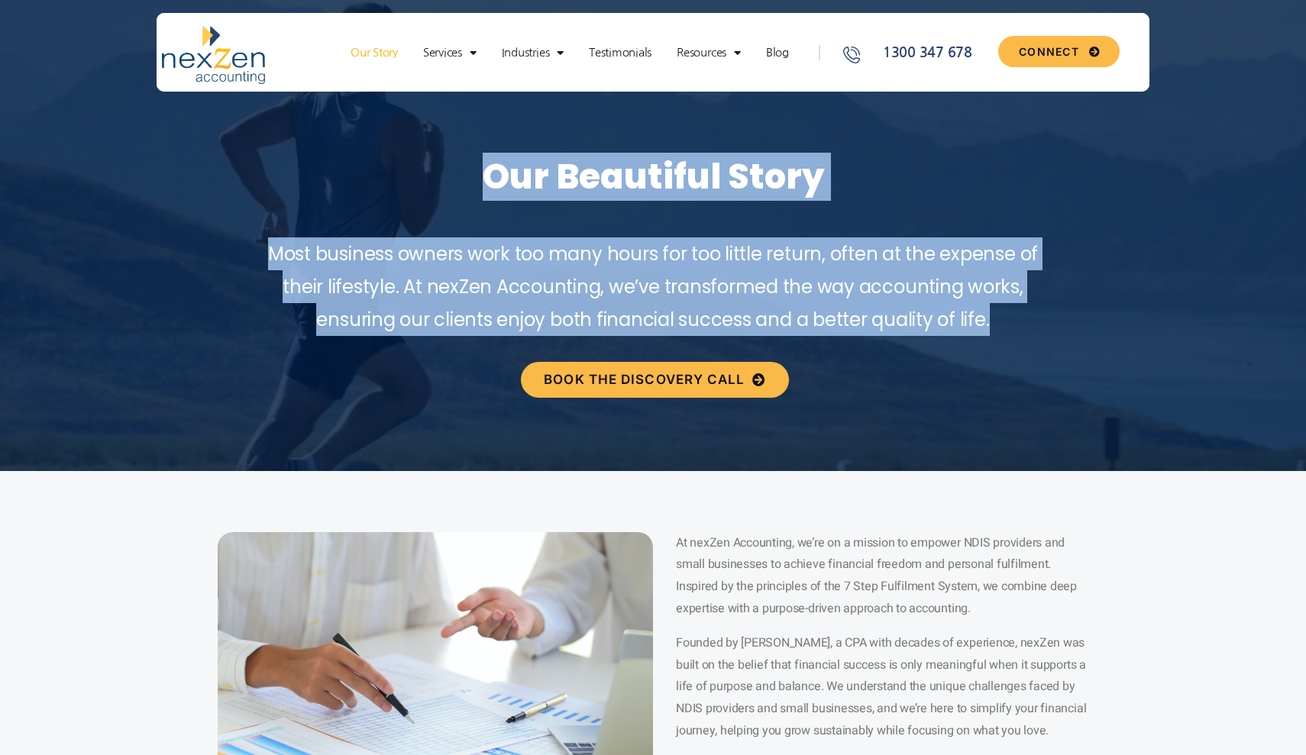
click at [493, 179] on div "Our Beautiful Story Most business owners work too many hours for too little ret…" at bounding box center [653, 183] width 1306 height 444
click at [493, 179] on h1 "Our Beautiful Story" at bounding box center [653, 177] width 1306 height 41
drag, startPoint x: 483, startPoint y: 164, endPoint x: 1037, endPoint y: 337, distance: 580.8
click at [1037, 337] on div "Our Beautiful Story Most business owners work too many hours for too little ret…" at bounding box center [653, 183] width 1306 height 444
click at [1037, 337] on div "Most business owners work too many hours for too little return, often at the ex…" at bounding box center [653, 296] width 1306 height 118
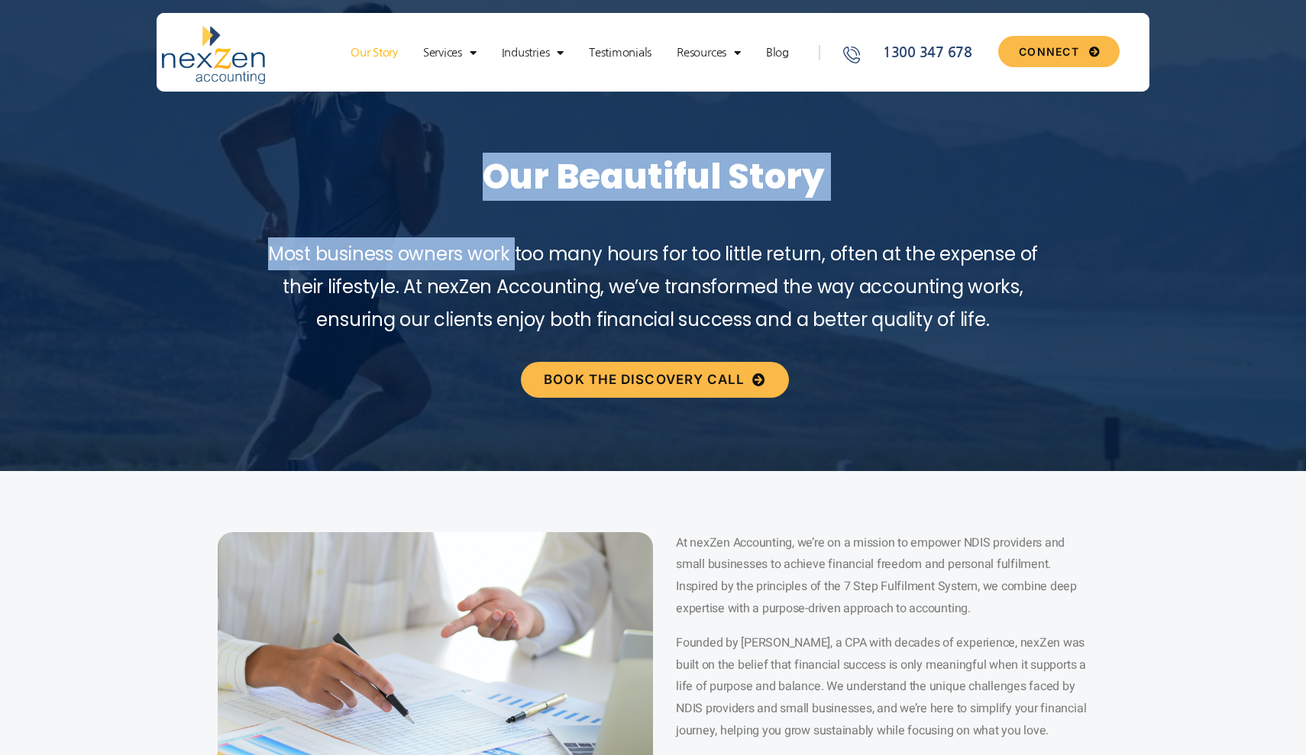
drag, startPoint x: 909, startPoint y: 459, endPoint x: 521, endPoint y: 248, distance: 442.1
click at [518, 248] on section "Our Beautiful Story Most business owners work too many hours for too little ret…" at bounding box center [653, 216] width 1306 height 510
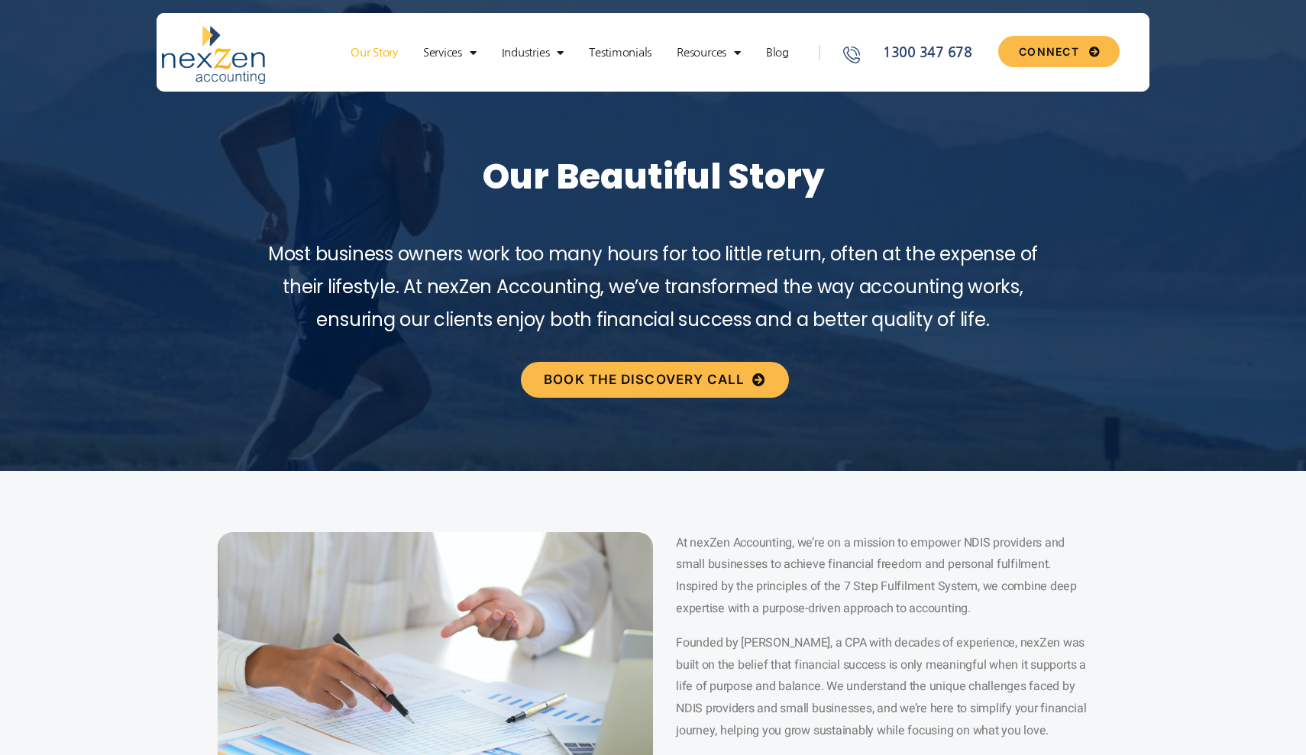
click at [521, 248] on span "Most business owners work too many hours for too little return, often at the ex…" at bounding box center [653, 286] width 770 height 91
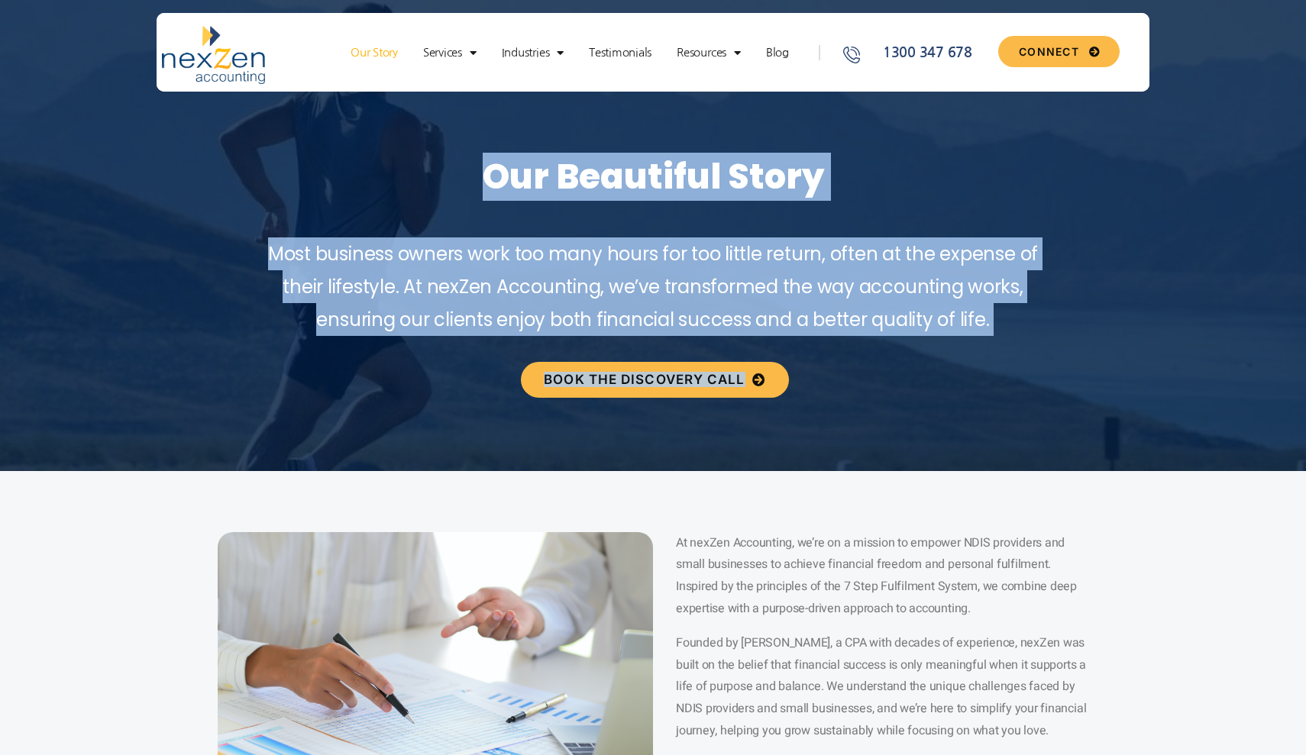
drag, startPoint x: 489, startPoint y: 172, endPoint x: 760, endPoint y: 403, distance: 356.4
click at [760, 403] on div "Our Beautiful Story Most business owners work too many hours for too little ret…" at bounding box center [653, 183] width 1306 height 444
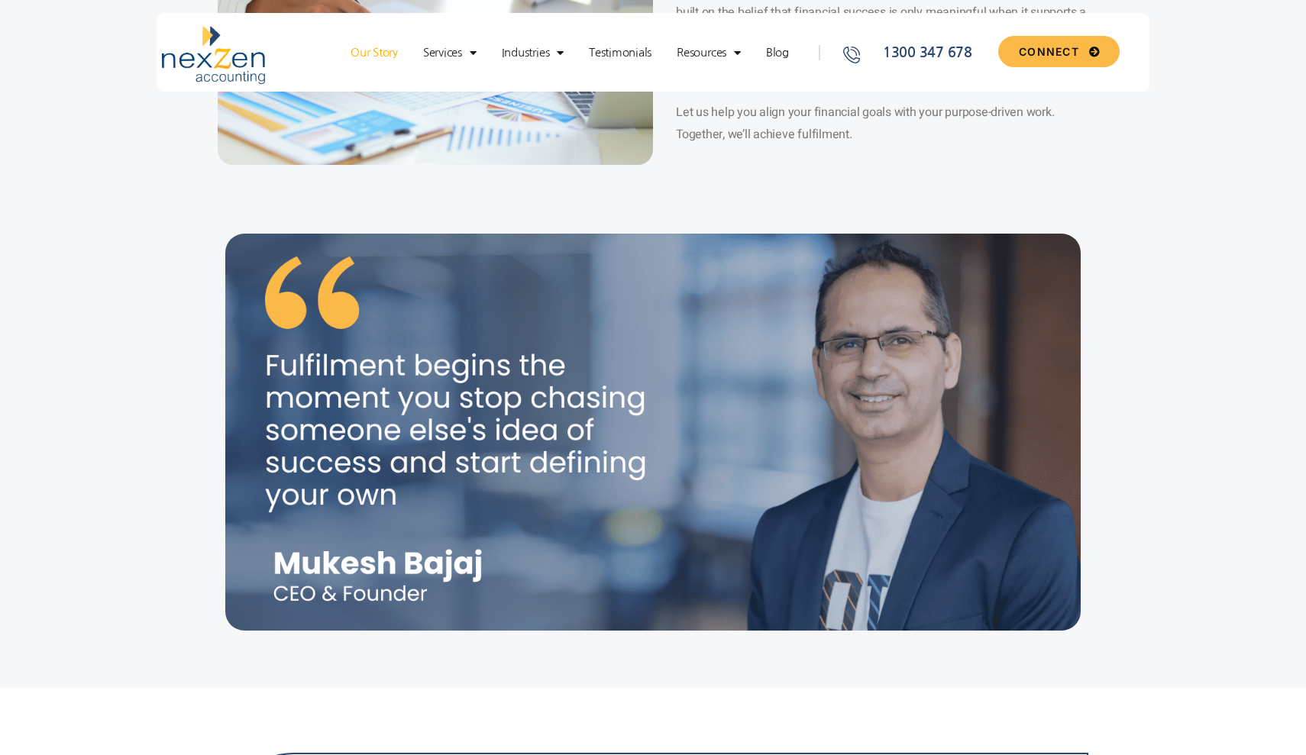
scroll to position [656, 0]
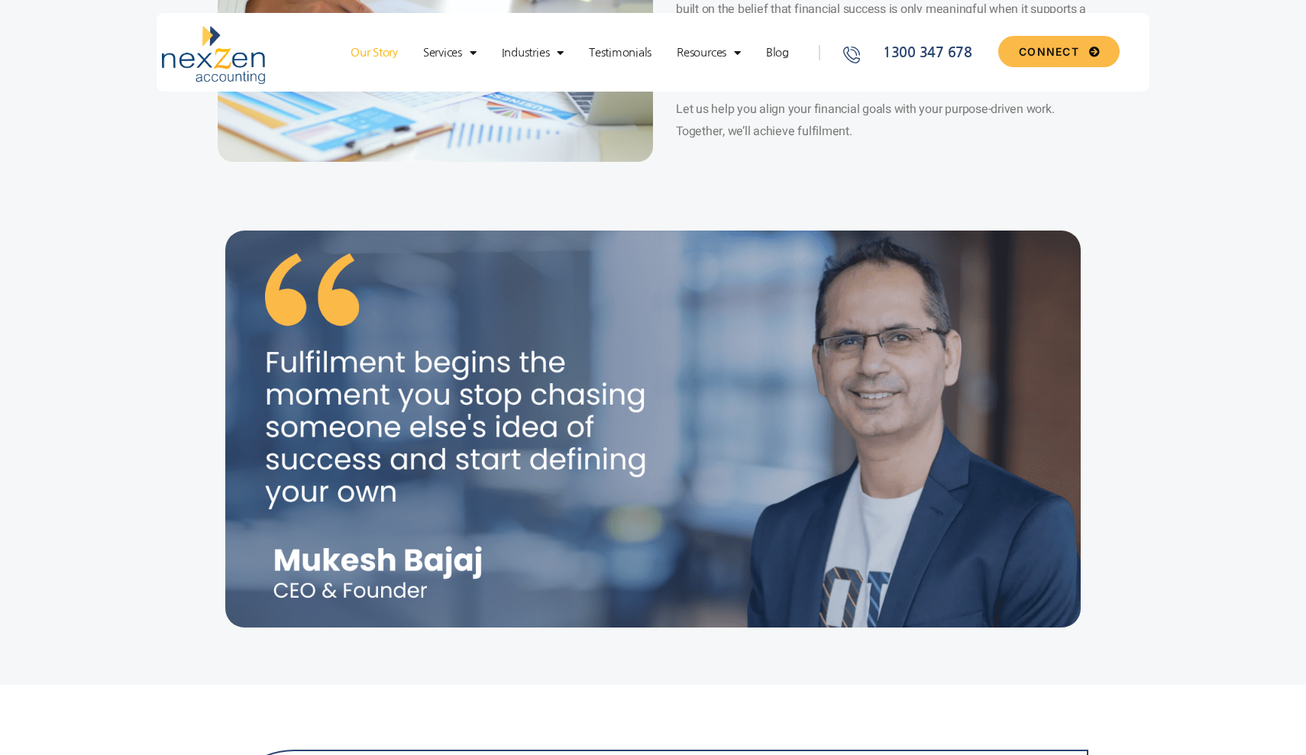
drag, startPoint x: 276, startPoint y: 551, endPoint x: 471, endPoint y: 565, distance: 196.0
click at [488, 565] on img at bounding box center [652, 429] width 855 height 397
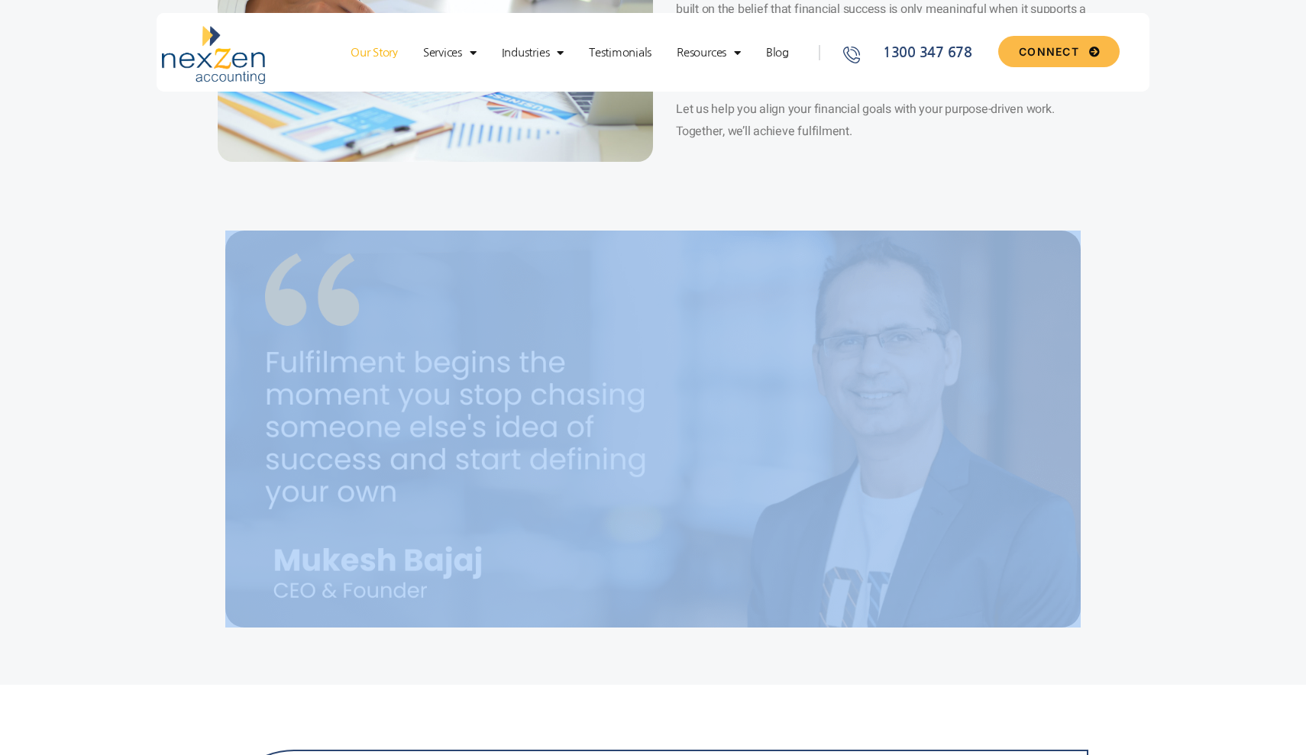
drag, startPoint x: 488, startPoint y: 565, endPoint x: 316, endPoint y: 565, distance: 171.8
click at [316, 565] on img at bounding box center [652, 429] width 855 height 397
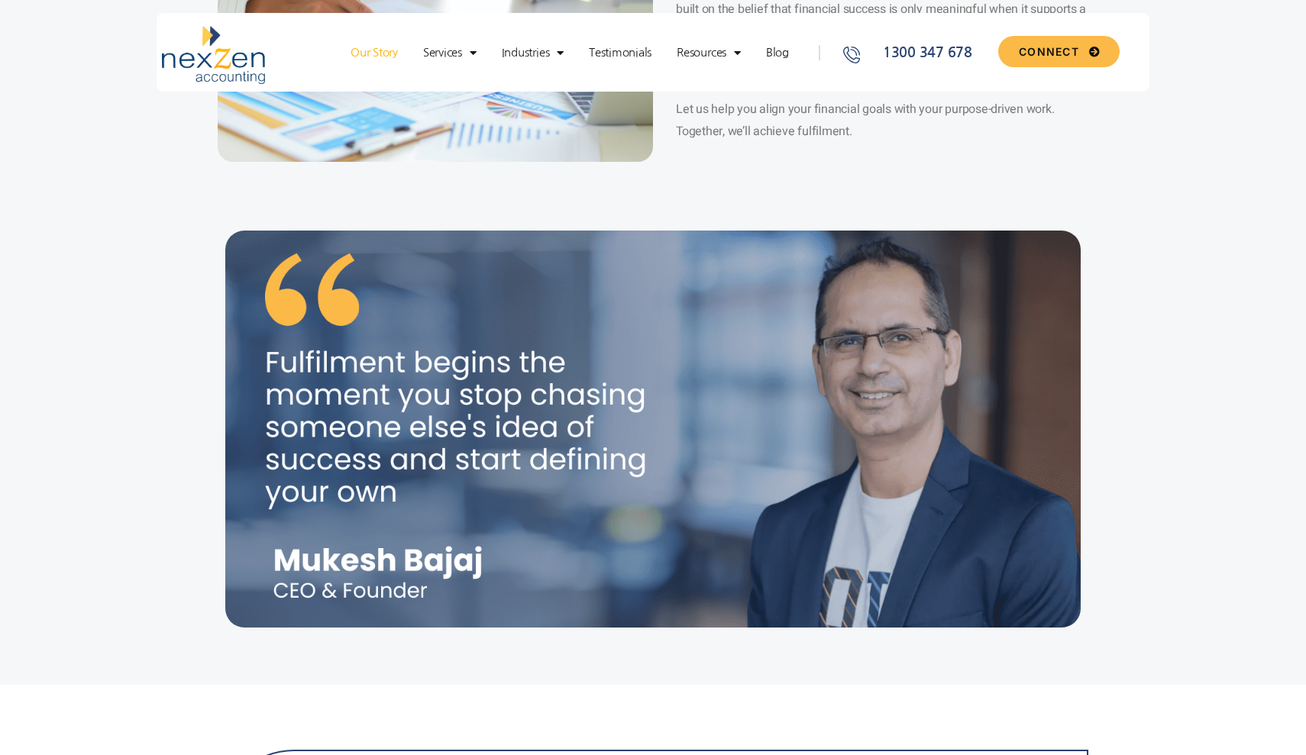
click at [154, 521] on section at bounding box center [653, 454] width 1306 height 462
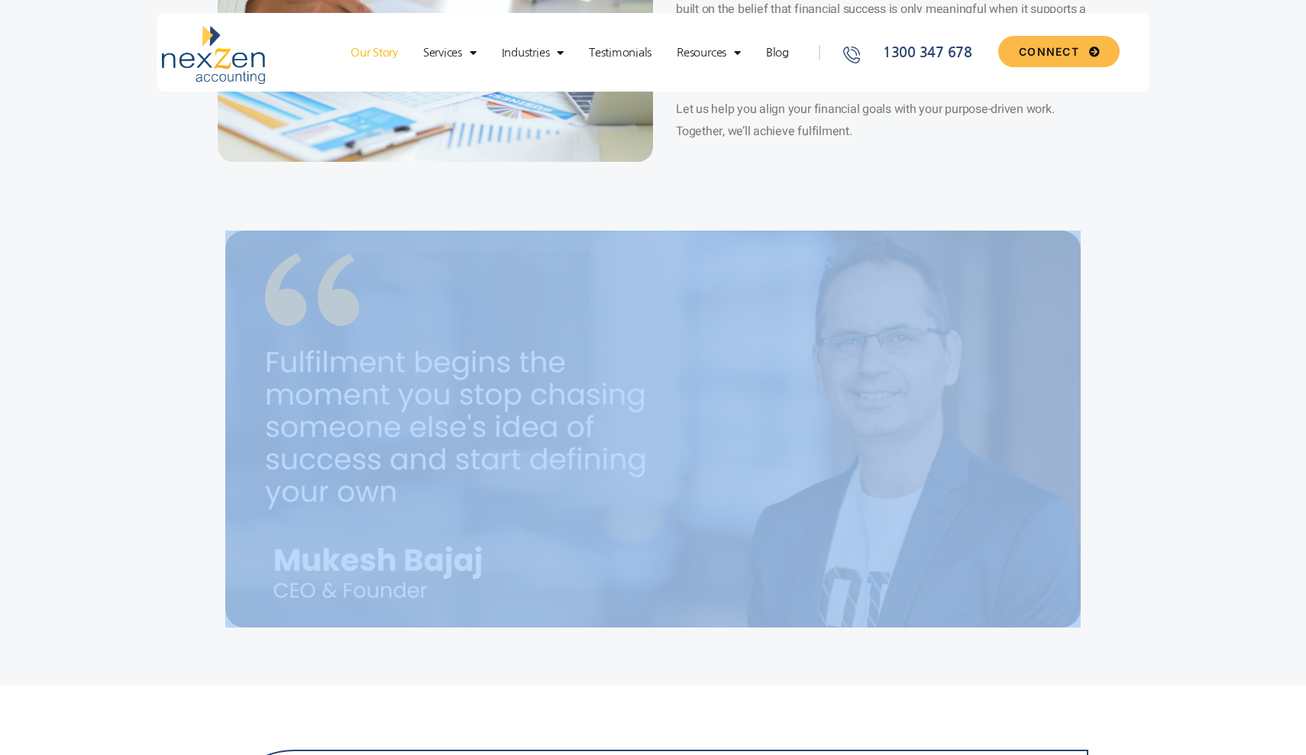
drag, startPoint x: 176, startPoint y: 512, endPoint x: 408, endPoint y: 628, distance: 260.2
click at [410, 628] on section at bounding box center [653, 454] width 1306 height 462
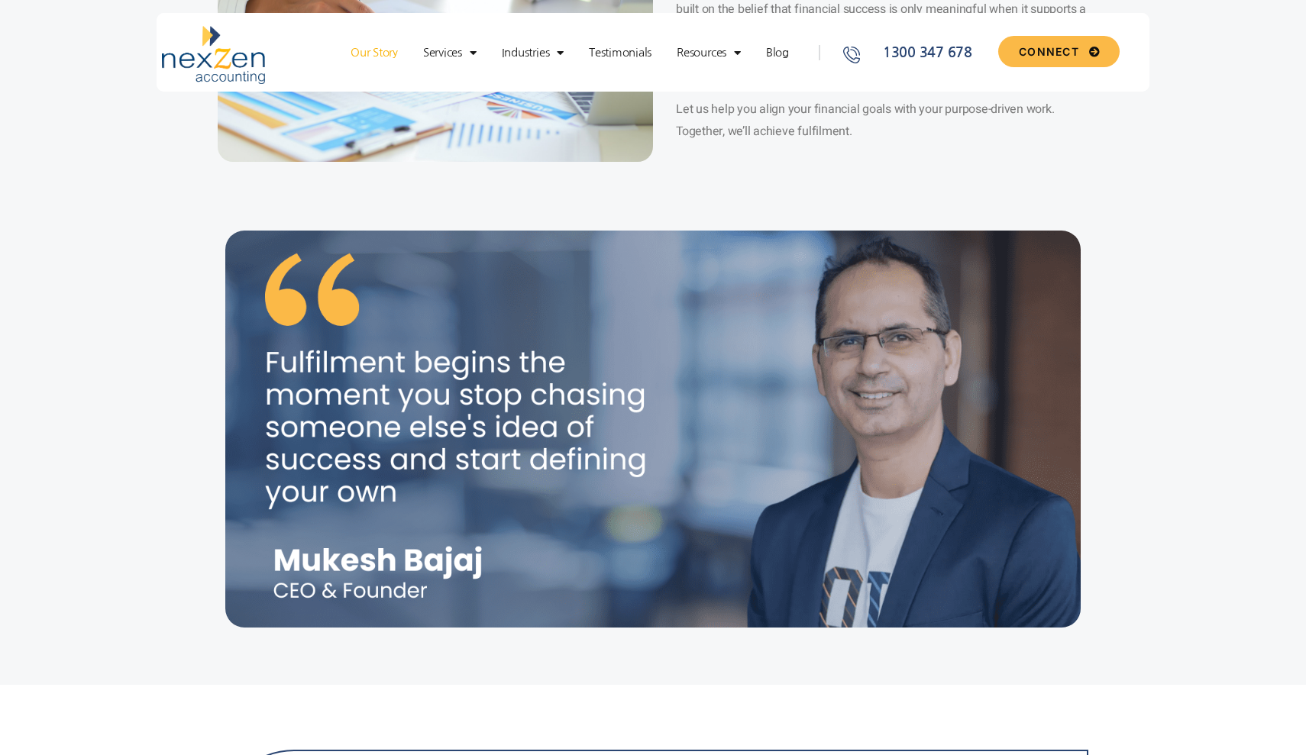
click at [413, 654] on section at bounding box center [653, 454] width 1306 height 462
